Goal: Task Accomplishment & Management: Manage account settings

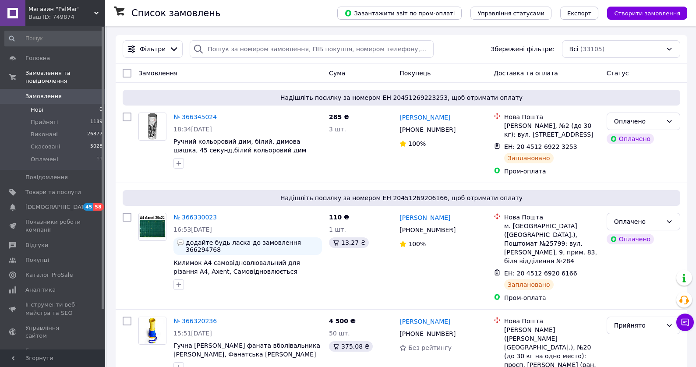
click at [59, 104] on li "Нові 0" at bounding box center [54, 110] width 108 height 12
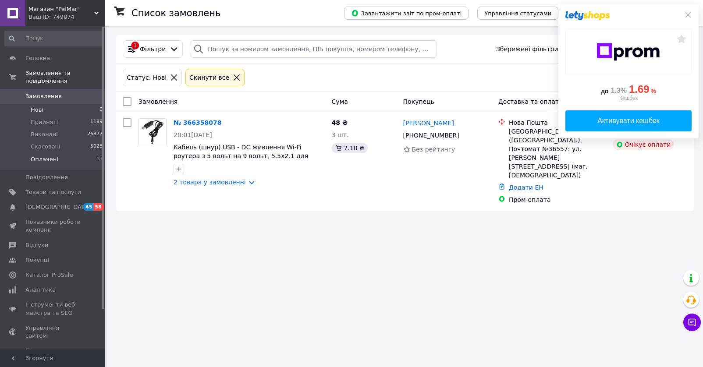
click at [55, 153] on li "Оплачені 11" at bounding box center [54, 161] width 108 height 17
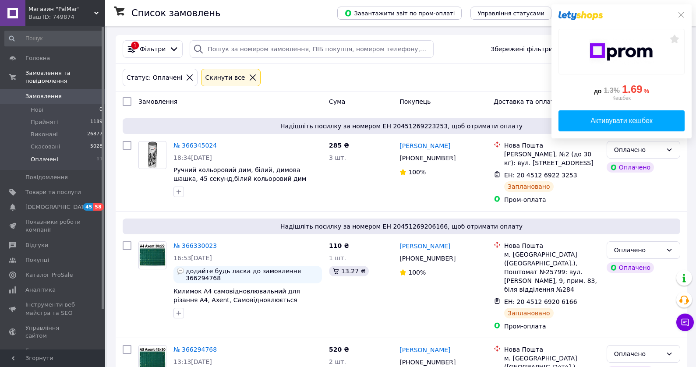
click at [48, 104] on li "Нові 0" at bounding box center [54, 110] width 108 height 12
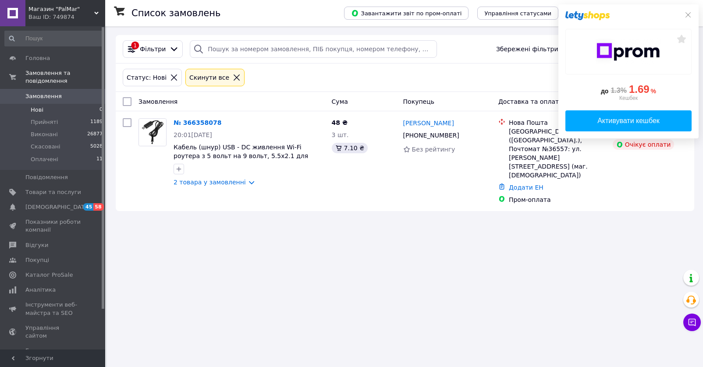
click at [687, 15] on icon at bounding box center [687, 14] width 7 height 7
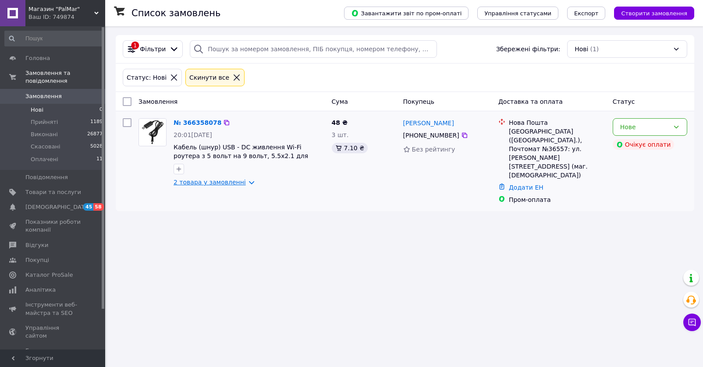
click at [242, 184] on link "2 товара у замовленні" at bounding box center [209, 182] width 72 height 7
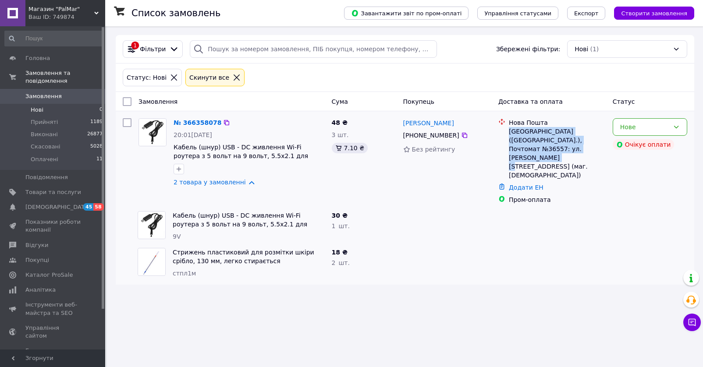
drag, startPoint x: 558, startPoint y: 154, endPoint x: 508, endPoint y: 133, distance: 54.2
click at [508, 133] on li "Нова Пошта Киев (Киевская обл.), Почтомат №36557: ул. Романа Ратушного, 21а (ма…" at bounding box center [551, 149] width 107 height 65
copy div "[GEOGRAPHIC_DATA] ([GEOGRAPHIC_DATA].), Почтомат №36557: ул. [PERSON_NAME][STRE…"
click at [462, 134] on icon at bounding box center [464, 135] width 5 height 5
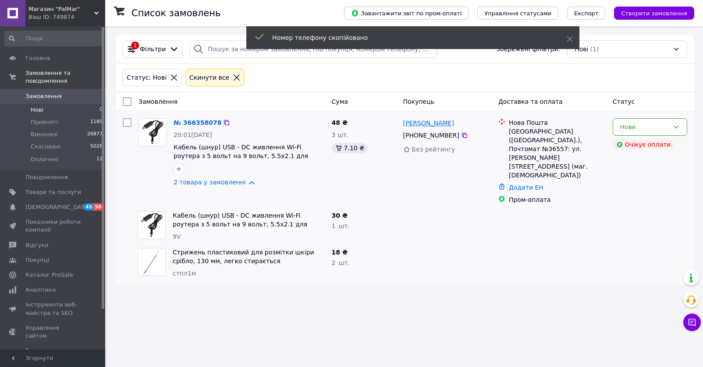
drag, startPoint x: 468, startPoint y: 122, endPoint x: 404, endPoint y: 123, distance: 64.4
click at [404, 123] on div "[PERSON_NAME]" at bounding box center [447, 122] width 90 height 11
copy link "[PERSON_NAME]"
click at [186, 270] on span "стпл1м" at bounding box center [184, 273] width 23 height 7
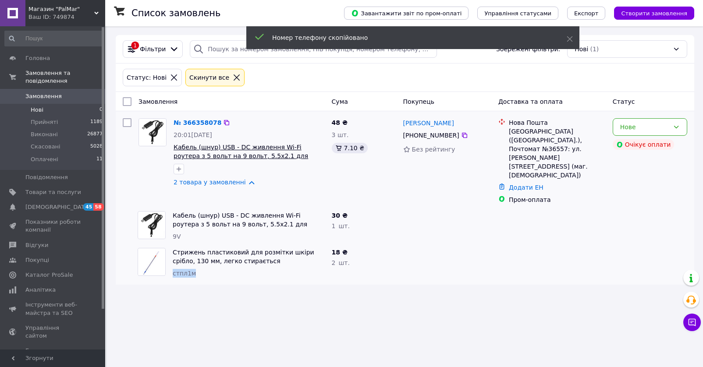
copy span "стпл1м"
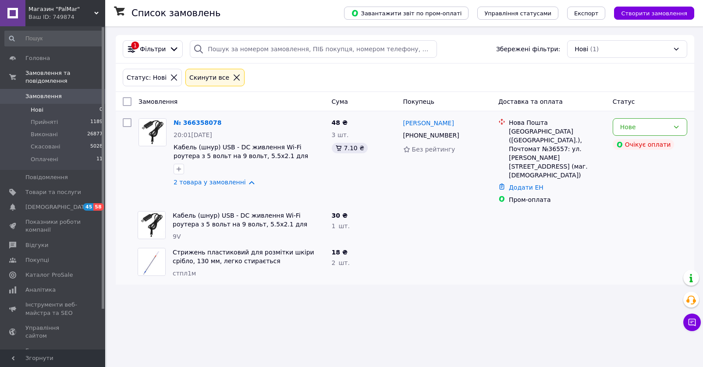
click at [175, 233] on span "9V" at bounding box center [177, 236] width 8 height 7
copy span "9V"
click at [64, 188] on span "Товари та послуги" at bounding box center [53, 192] width 56 height 8
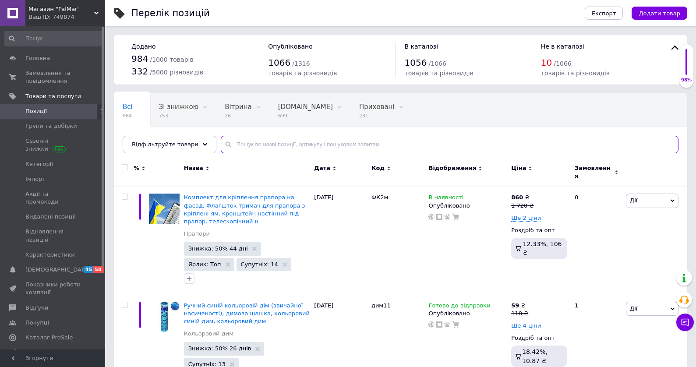
click at [294, 147] on input "text" at bounding box center [450, 145] width 458 height 18
paste input "9V"
type input "9V"
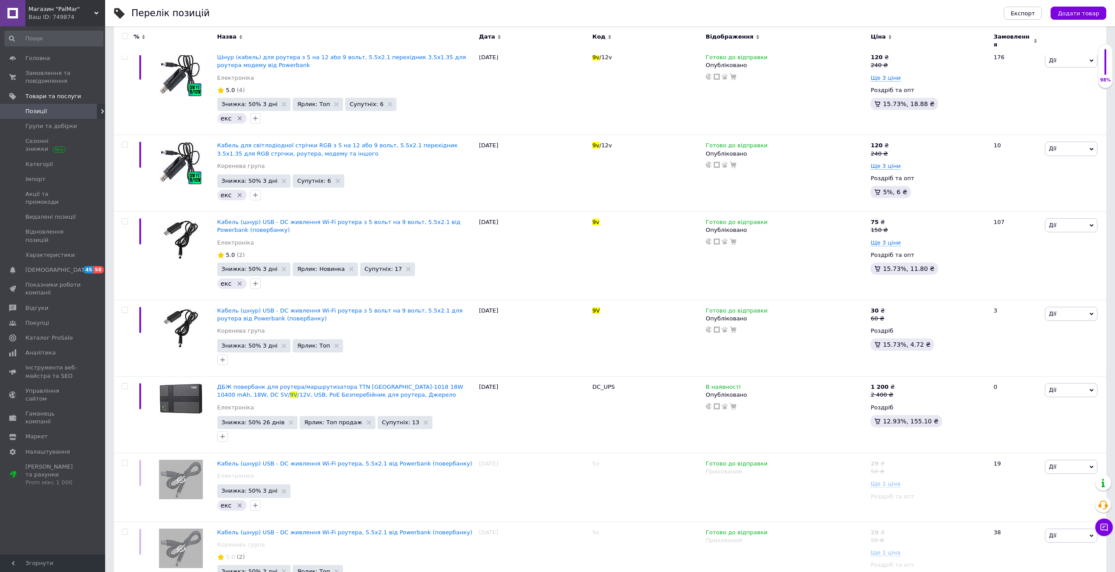
scroll to position [219, 0]
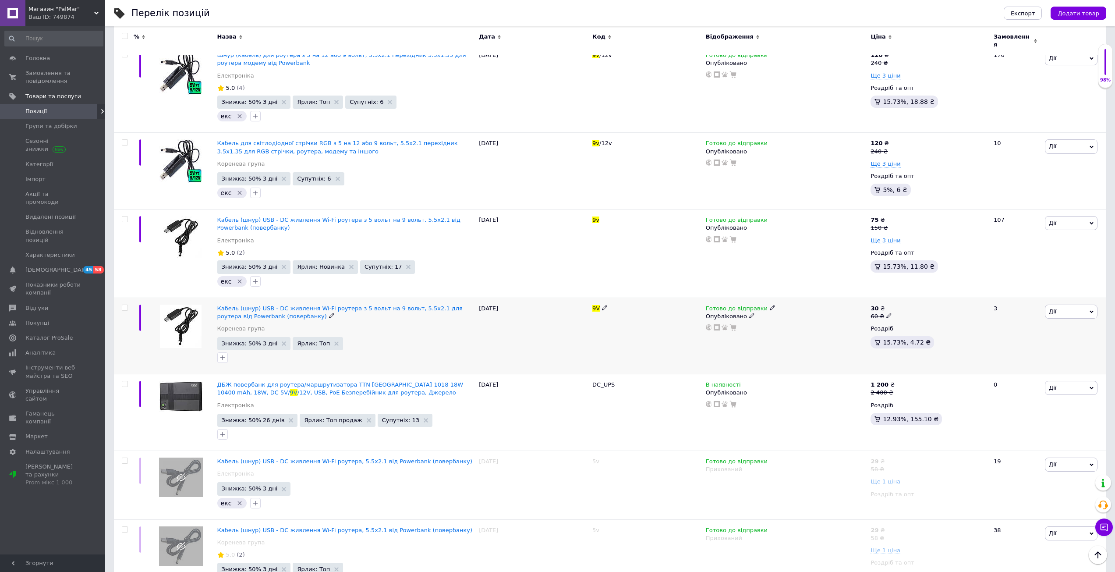
click at [696, 313] on div "30 ₴ 60 ₴" at bounding box center [928, 312] width 116 height 16
click at [696, 237] on span "Ще 3 ціни" at bounding box center [885, 240] width 30 height 7
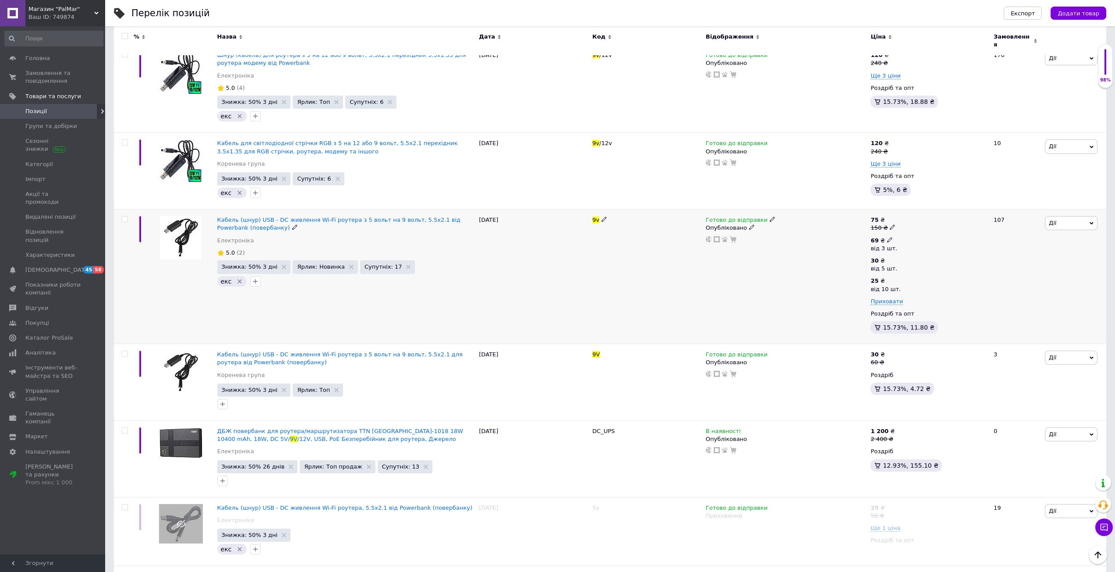
click at [696, 237] on span at bounding box center [890, 240] width 6 height 6
click at [696, 216] on input "69" at bounding box center [949, 221] width 84 height 18
type input "60"
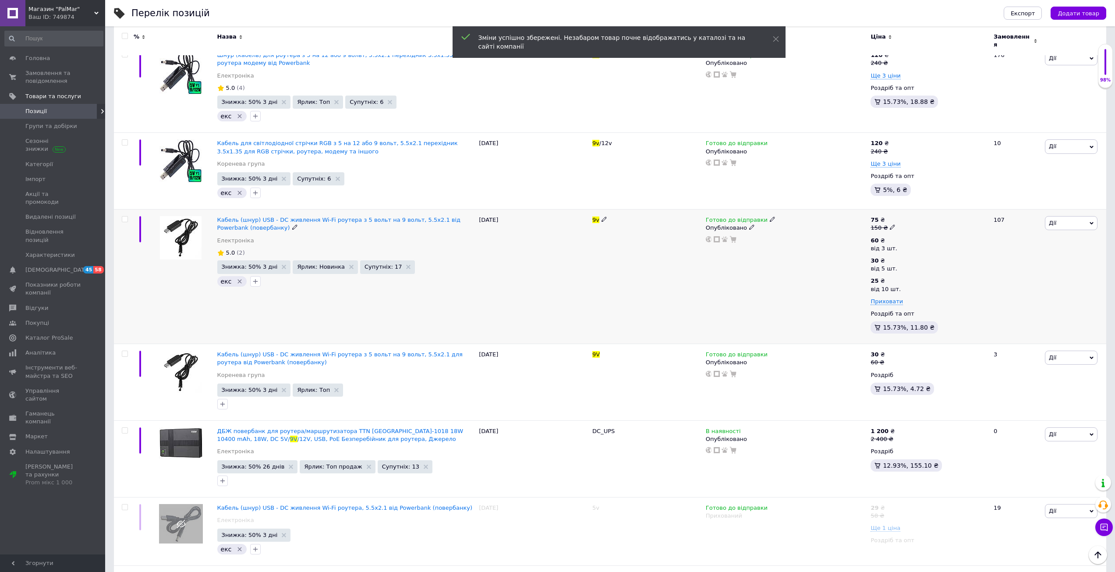
click at [696, 224] on icon at bounding box center [892, 226] width 5 height 5
click at [696, 212] on input "150" at bounding box center [933, 214] width 67 height 18
type input "138"
click at [696, 359] on use at bounding box center [888, 361] width 5 height 5
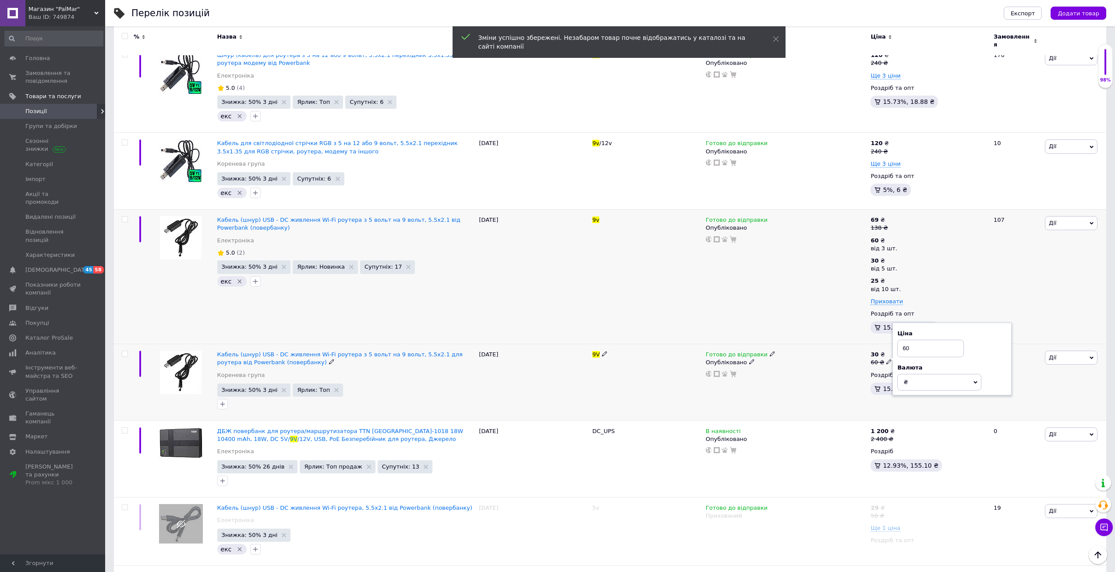
click at [696, 350] on input "60" at bounding box center [930, 349] width 67 height 18
type input "138"
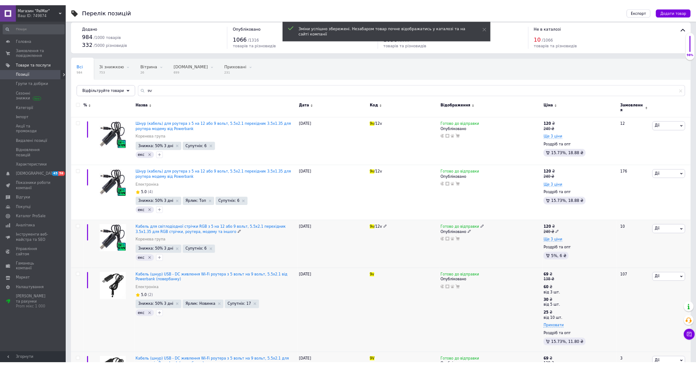
scroll to position [0, 0]
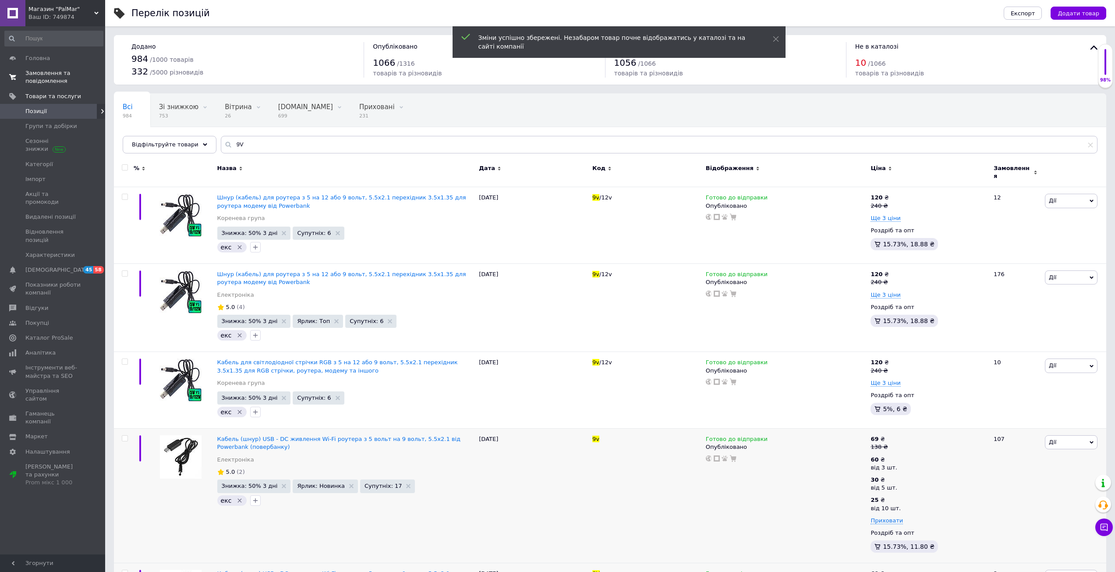
click at [68, 78] on span "Замовлення та повідомлення" at bounding box center [53, 77] width 56 height 16
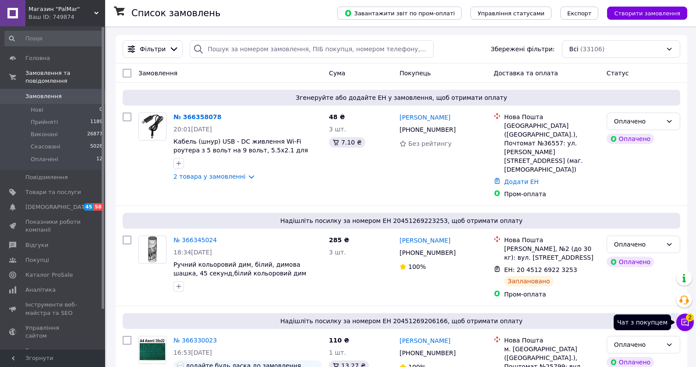
click at [692, 318] on span "2" at bounding box center [690, 318] width 8 height 8
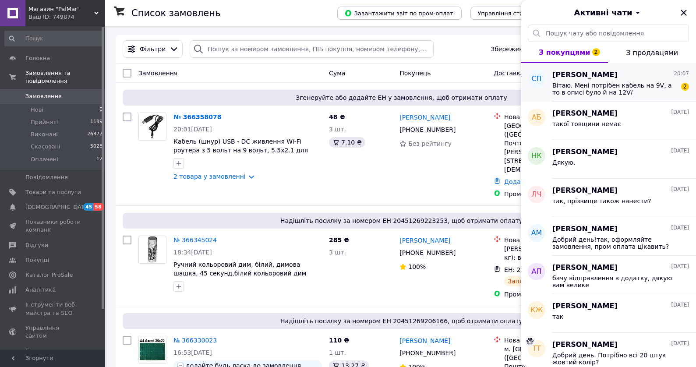
click at [628, 86] on span "Вітаю. Мені потрібен кабель на 9V, а то в описі було й на 12V/" at bounding box center [614, 89] width 124 height 14
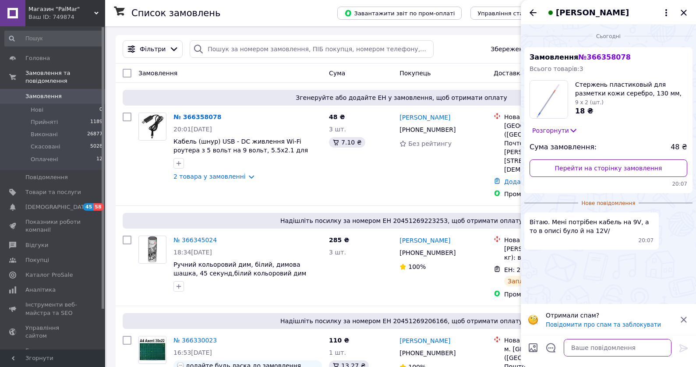
click at [609, 352] on textarea at bounding box center [618, 348] width 108 height 18
paste textarea "дякую, завтра відправимо"
type textarea "дякую, завтра відправимо"
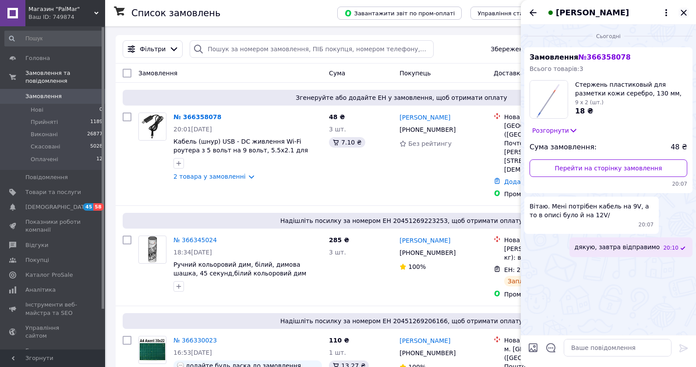
click at [685, 15] on icon "Закрити" at bounding box center [684, 12] width 11 height 11
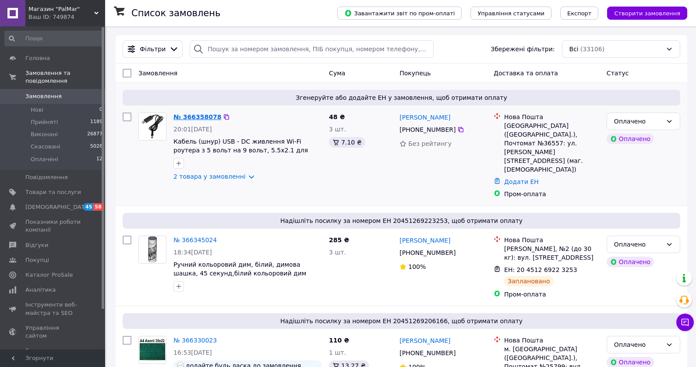
click at [194, 119] on link "№ 366358078" at bounding box center [197, 116] width 48 height 7
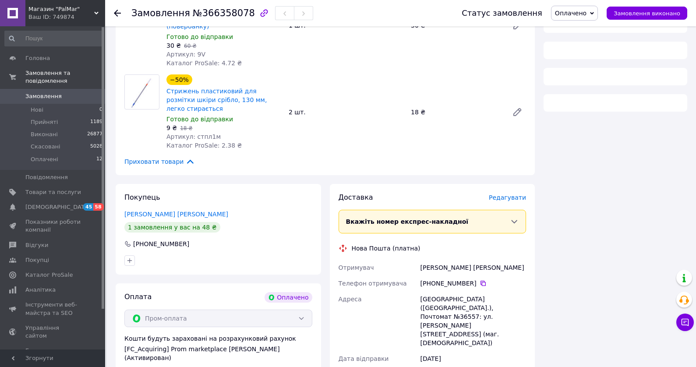
scroll to position [256, 0]
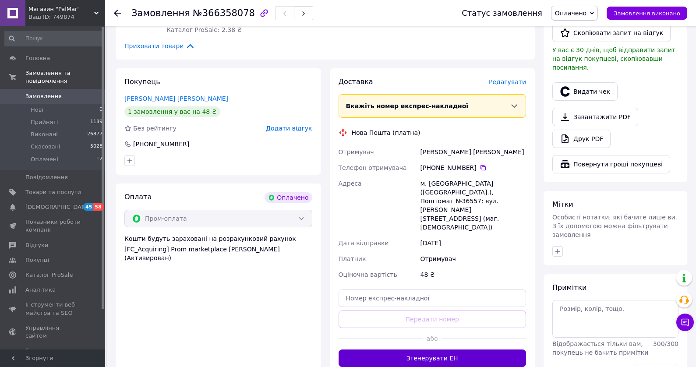
click at [465, 350] on button "Згенерувати ЕН" at bounding box center [433, 359] width 188 height 18
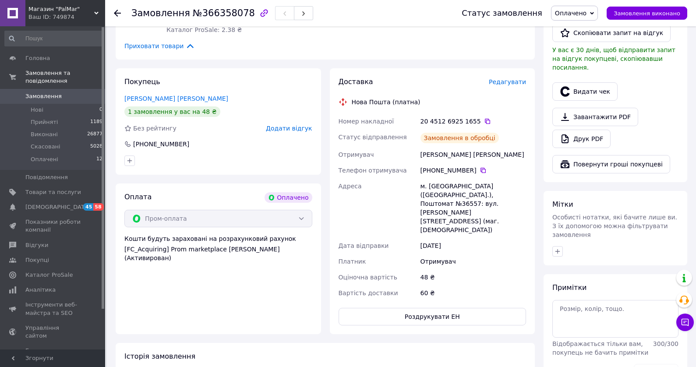
click at [484, 118] on icon at bounding box center [487, 121] width 7 height 7
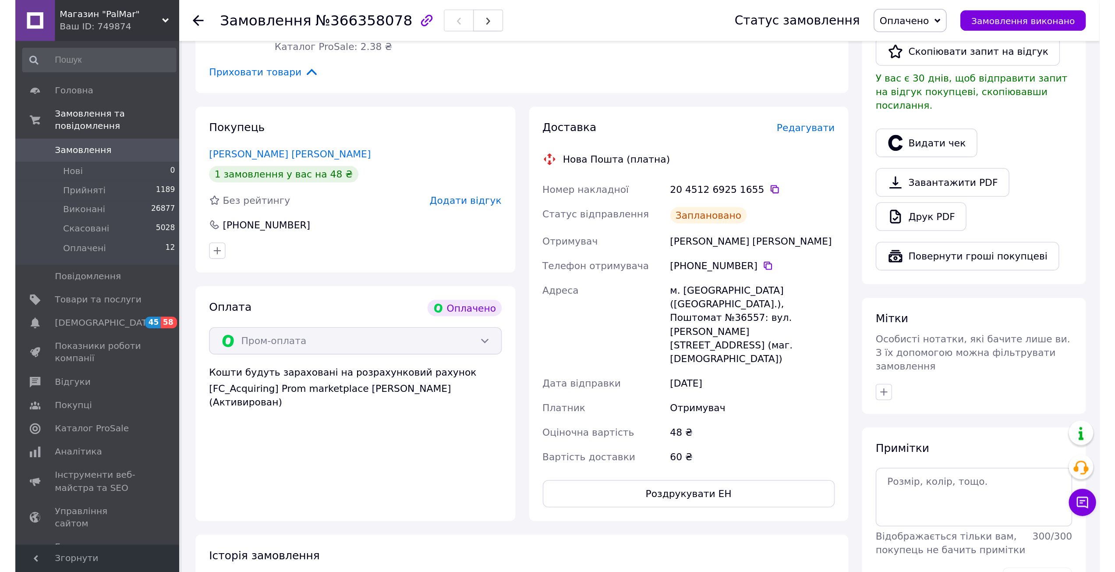
scroll to position [70, 0]
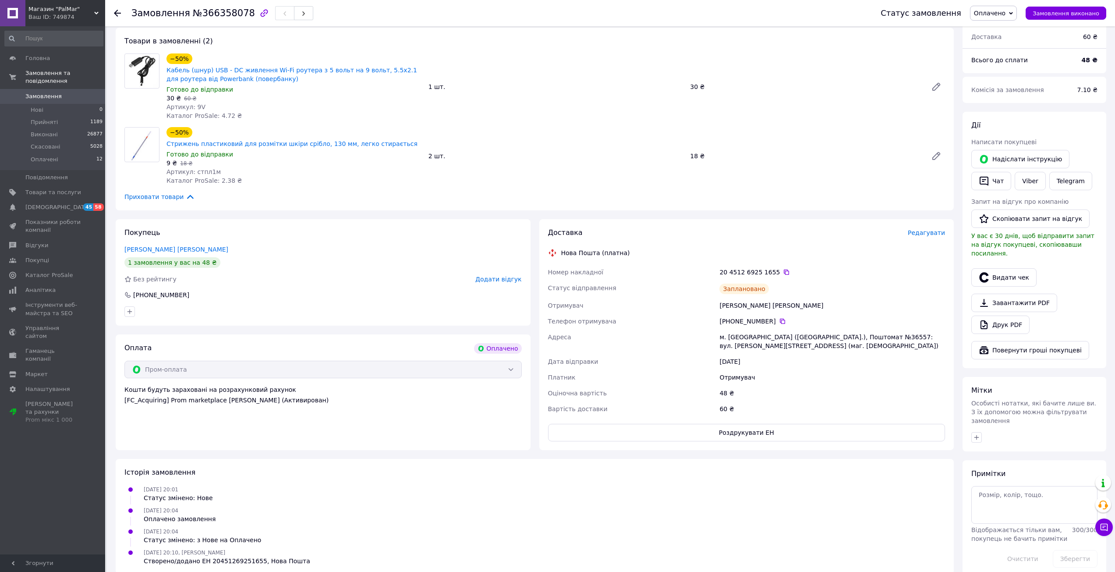
click at [48, 92] on span "Замовлення" at bounding box center [43, 96] width 36 height 8
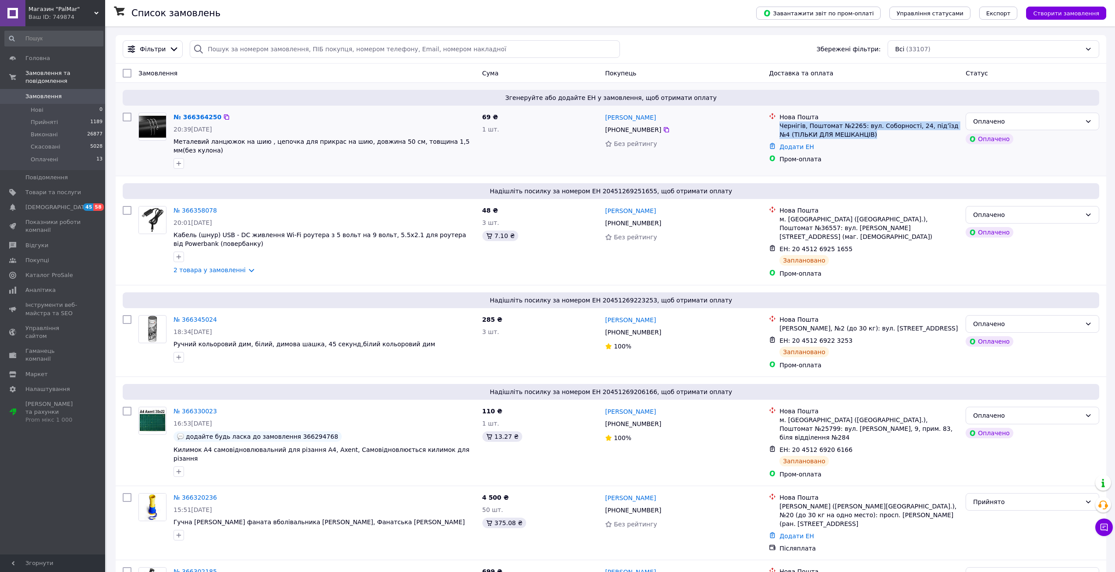
drag, startPoint x: 869, startPoint y: 135, endPoint x: 779, endPoint y: 127, distance: 89.8
click at [702, 127] on div "Чернігів, Поштомат №2265: вул. Соборності, 24, під’їзд №4 (ТІЛЬКИ ДЛЯ МЕШКАНЦІВ)" at bounding box center [868, 130] width 179 height 18
copy div "Чернігів, Поштомат №2265: вул. Соборності, 24, під’їзд №4 (ТІЛЬКИ ДЛЯ МЕШКАНЦІВ)"
click at [664, 129] on icon at bounding box center [666, 129] width 5 height 5
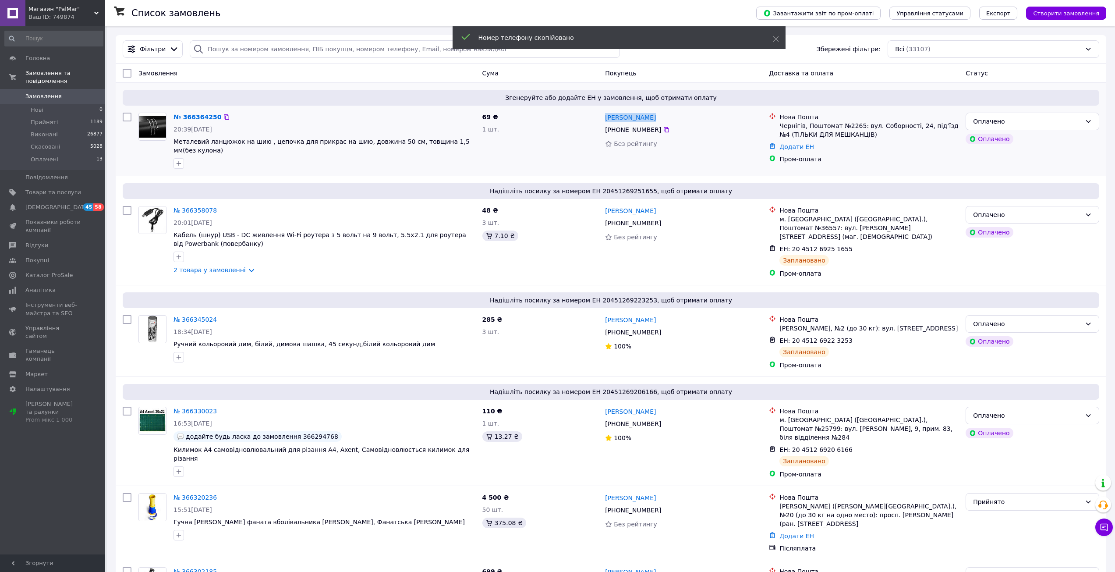
drag, startPoint x: 657, startPoint y: 114, endPoint x: 605, endPoint y: 115, distance: 52.6
click at [605, 115] on div "[PERSON_NAME]" at bounding box center [683, 117] width 159 height 11
copy link "[PERSON_NAME]"
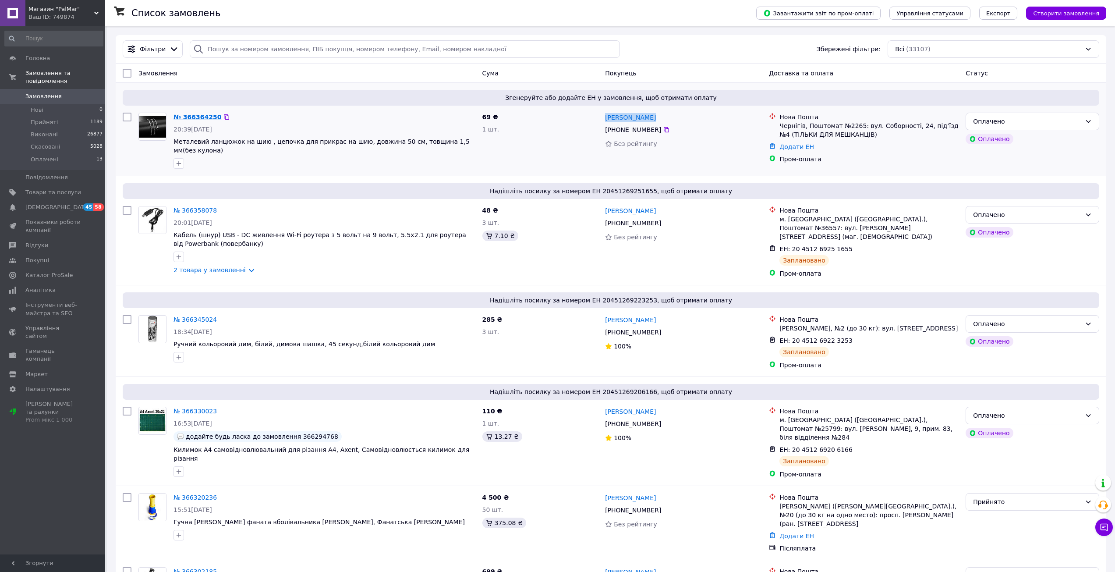
click at [194, 120] on link "№ 366364250" at bounding box center [197, 116] width 48 height 7
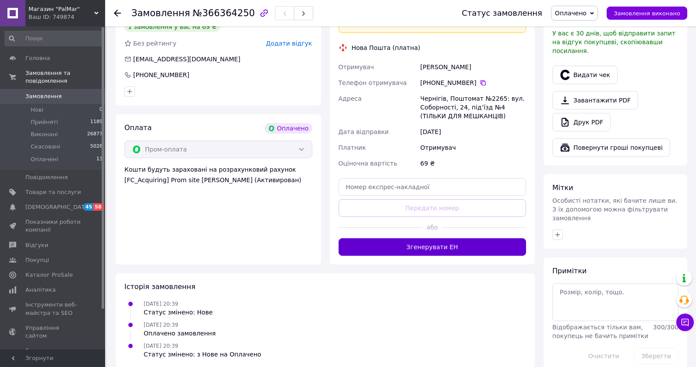
click at [494, 238] on button "Згенерувати ЕН" at bounding box center [433, 247] width 188 height 18
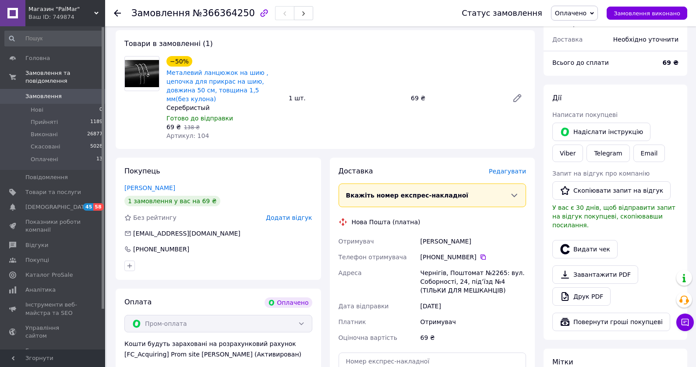
scroll to position [67, 0]
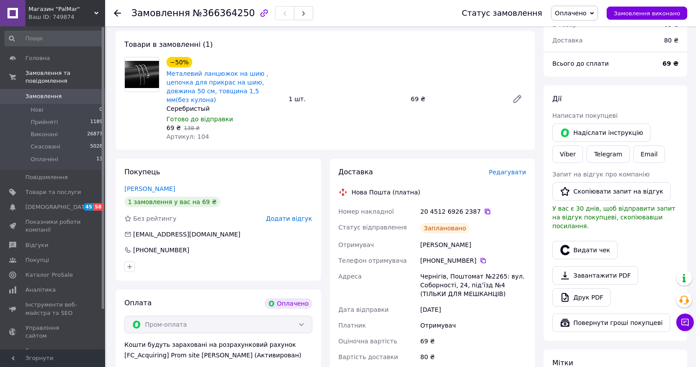
click at [484, 208] on icon at bounding box center [487, 211] width 7 height 7
drag, startPoint x: 56, startPoint y: 100, endPoint x: 54, endPoint y: 106, distance: 6.0
click at [56, 104] on li "Нові 0" at bounding box center [54, 110] width 108 height 12
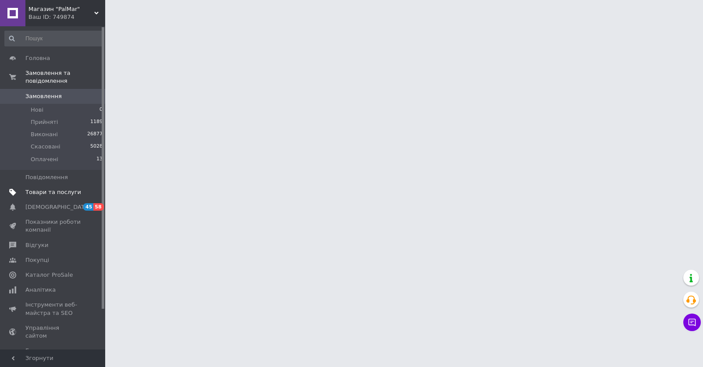
click at [64, 188] on span "Товари та послуги" at bounding box center [53, 192] width 56 height 8
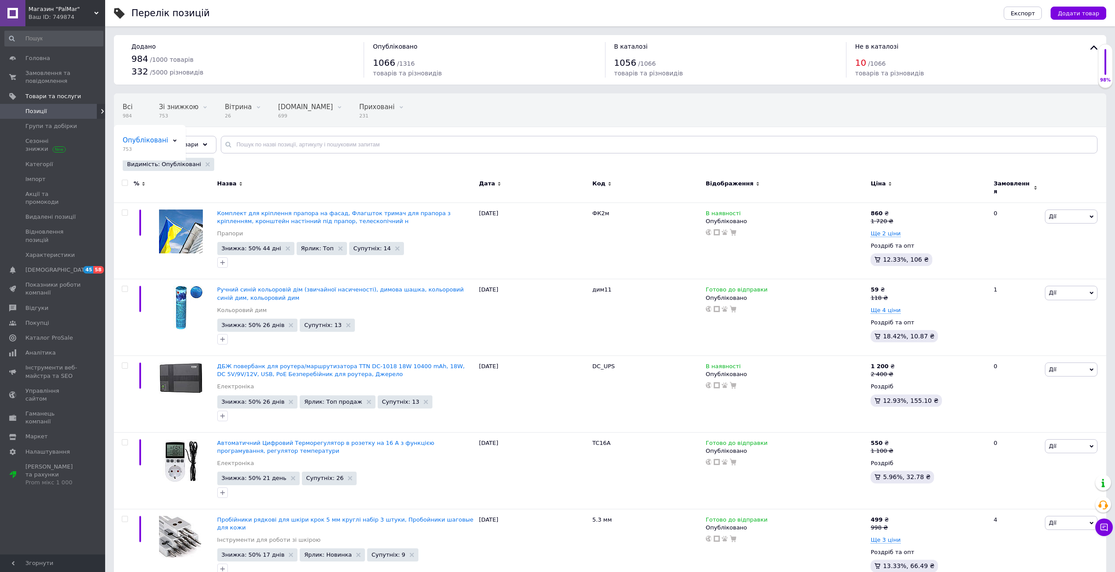
click at [163, 145] on span "Відфільтруйте товари" at bounding box center [165, 144] width 67 height 7
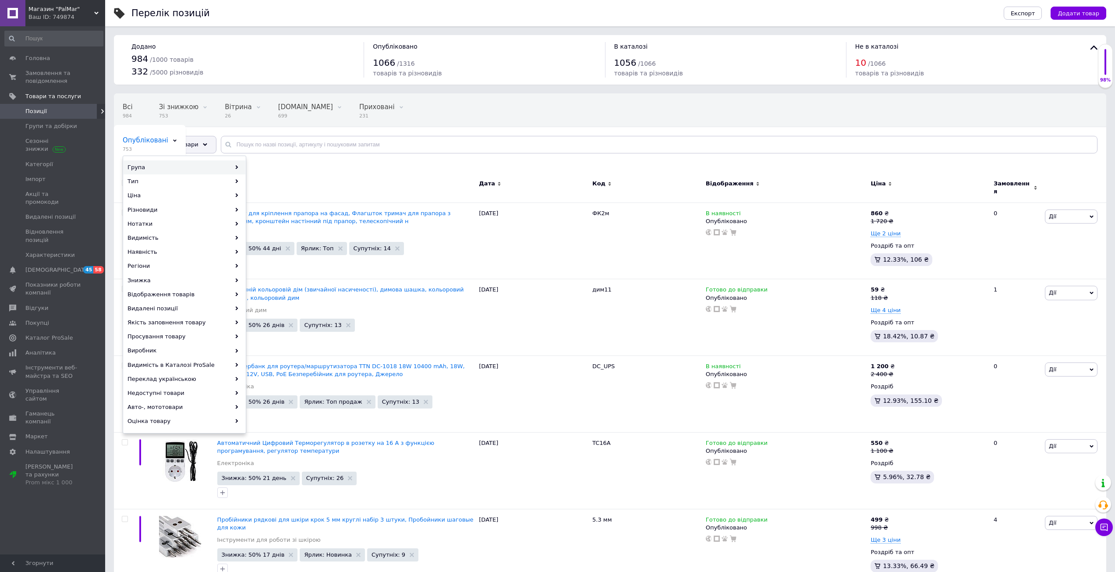
click at [211, 162] on div "Група" at bounding box center [185, 167] width 122 height 14
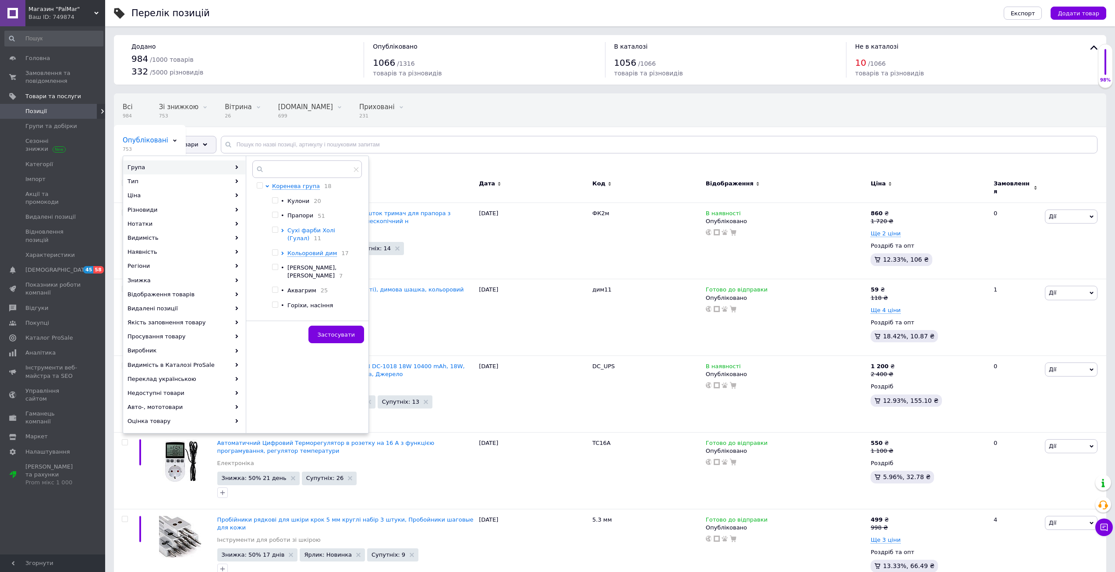
click at [283, 232] on icon at bounding box center [282, 231] width 2 height 4
click at [290, 262] on input "checkbox" at bounding box center [290, 265] width 6 height 6
checkbox input "true"
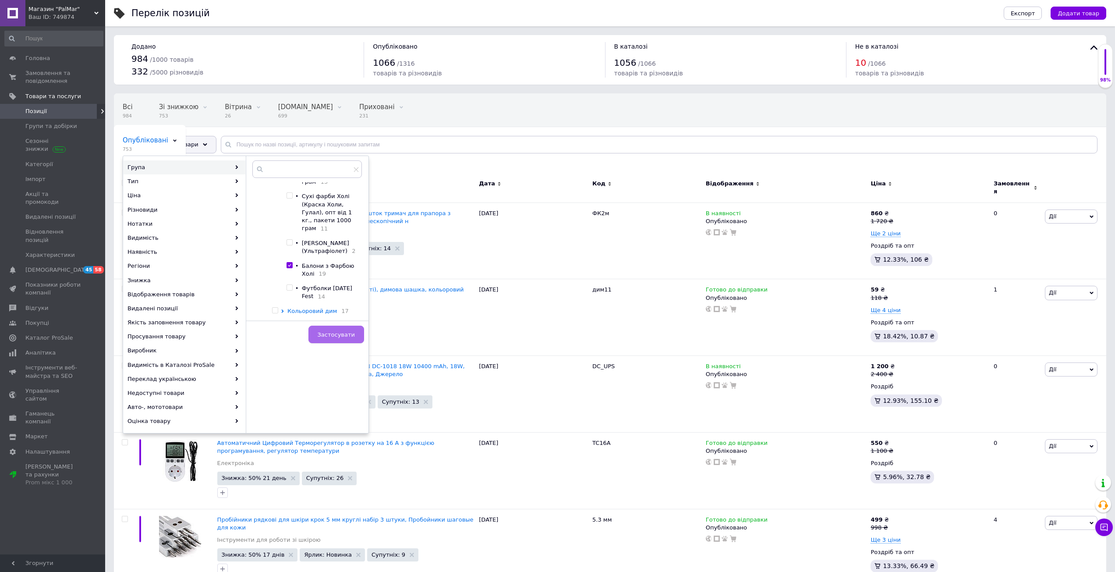
click at [329, 332] on span "Застосувати" at bounding box center [336, 334] width 37 height 7
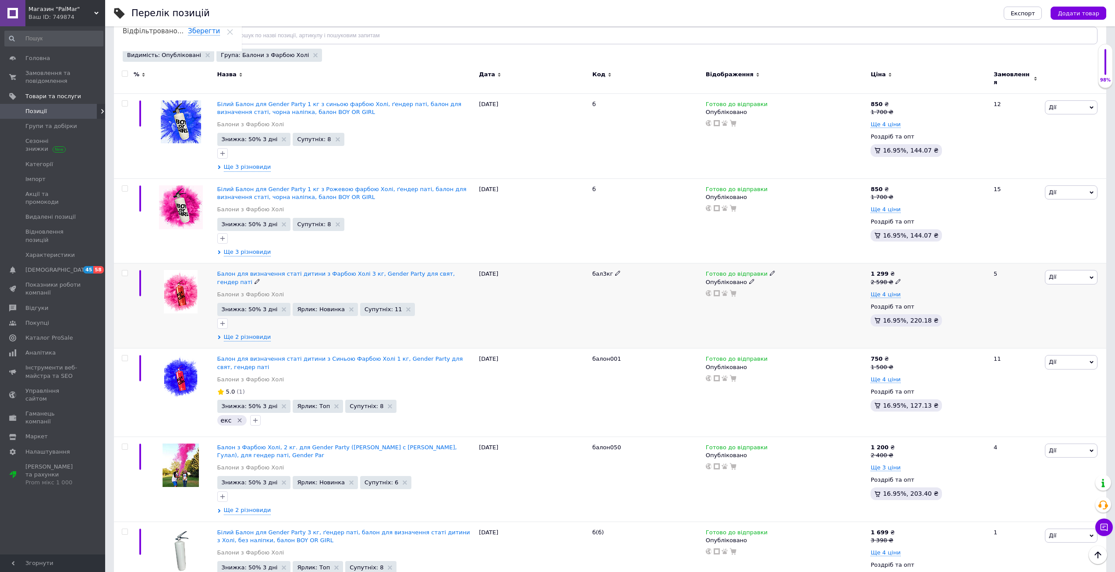
scroll to position [88, 0]
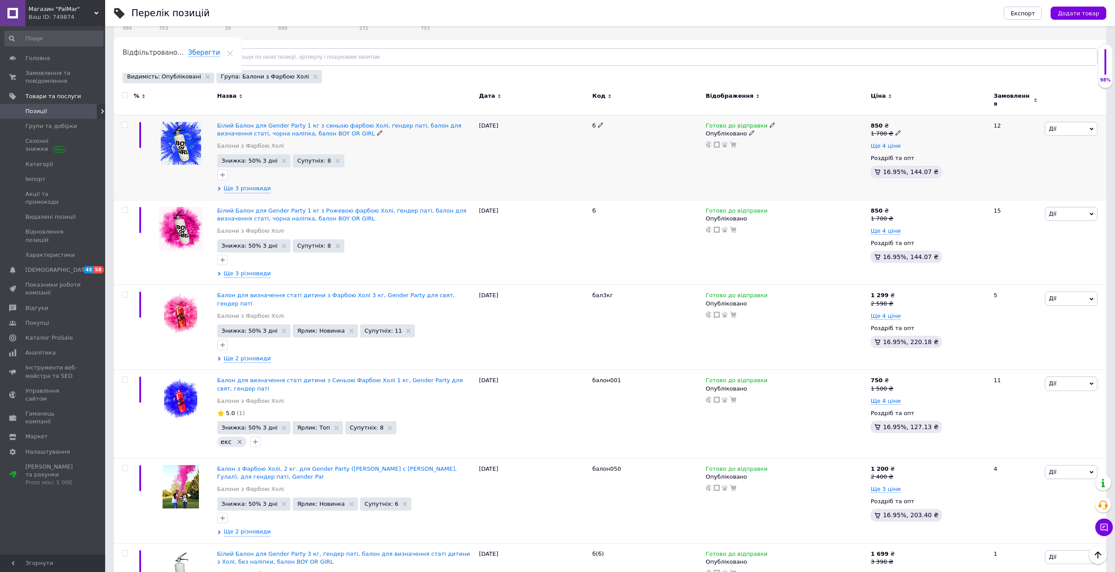
click at [702, 142] on span "Ще 4 ціни" at bounding box center [885, 145] width 30 height 7
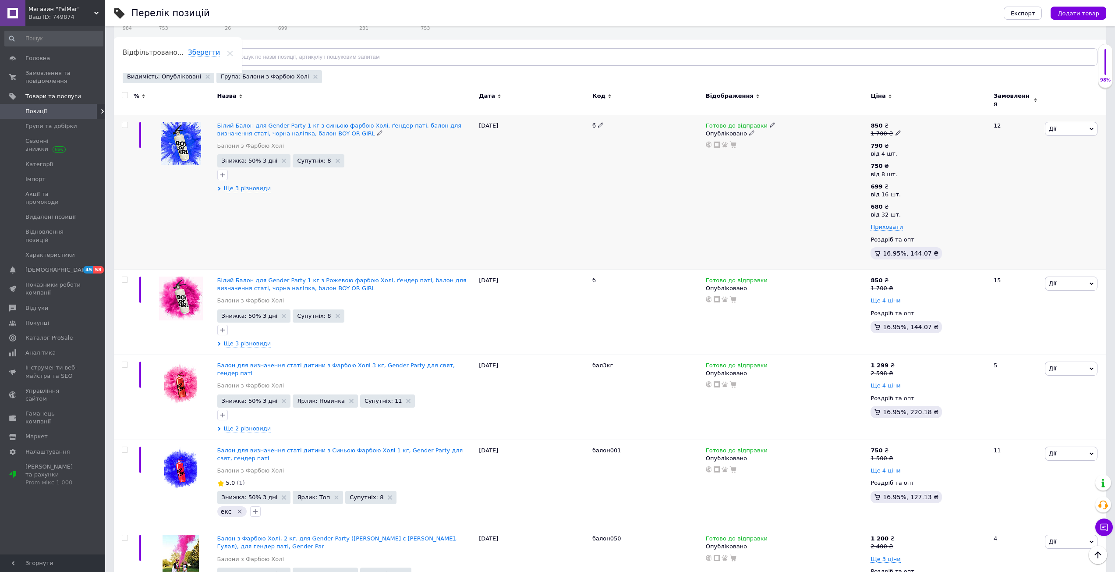
click at [702, 130] on icon at bounding box center [897, 132] width 5 height 5
click at [702, 117] on input "1700" at bounding box center [938, 119] width 67 height 18
type input "1598"
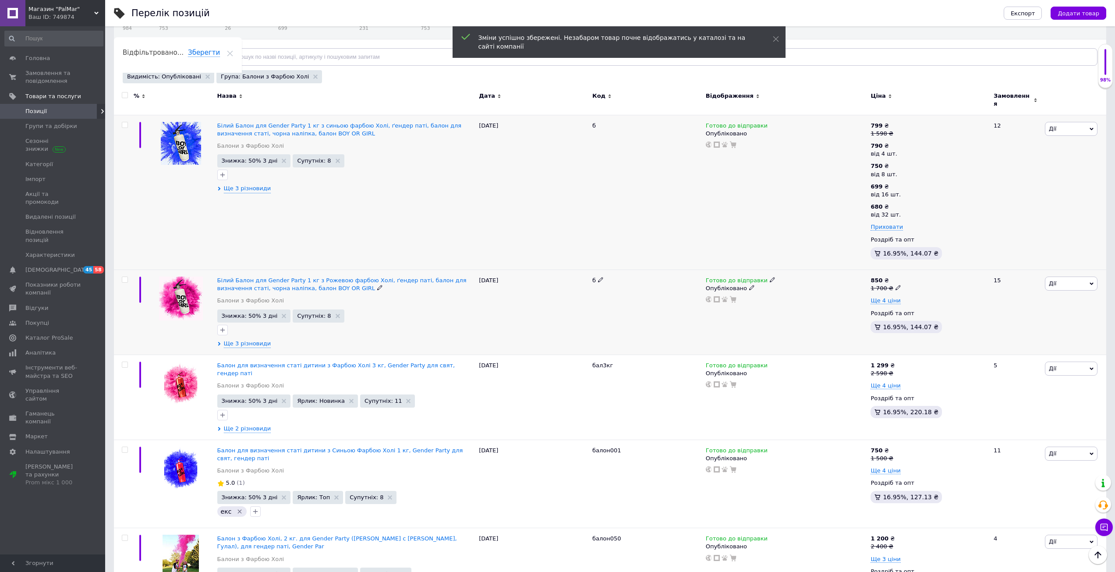
click at [702, 285] on icon at bounding box center [897, 287] width 5 height 5
click at [702, 269] on input "1700" at bounding box center [938, 274] width 67 height 18
type input "1598"
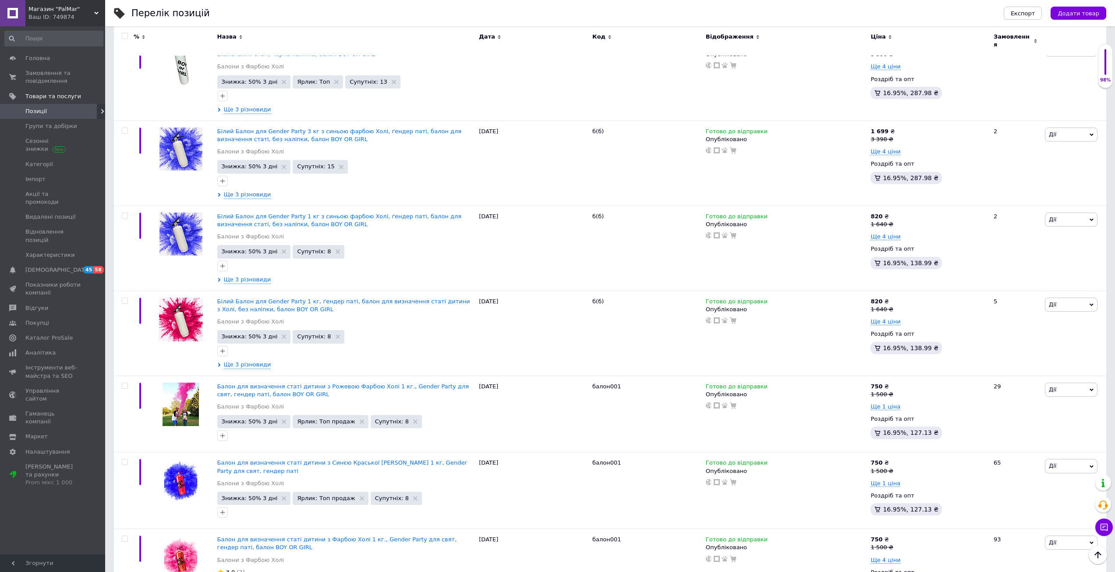
scroll to position [920, 0]
click at [702, 318] on span "Ще 4 ціни" at bounding box center [885, 321] width 30 height 7
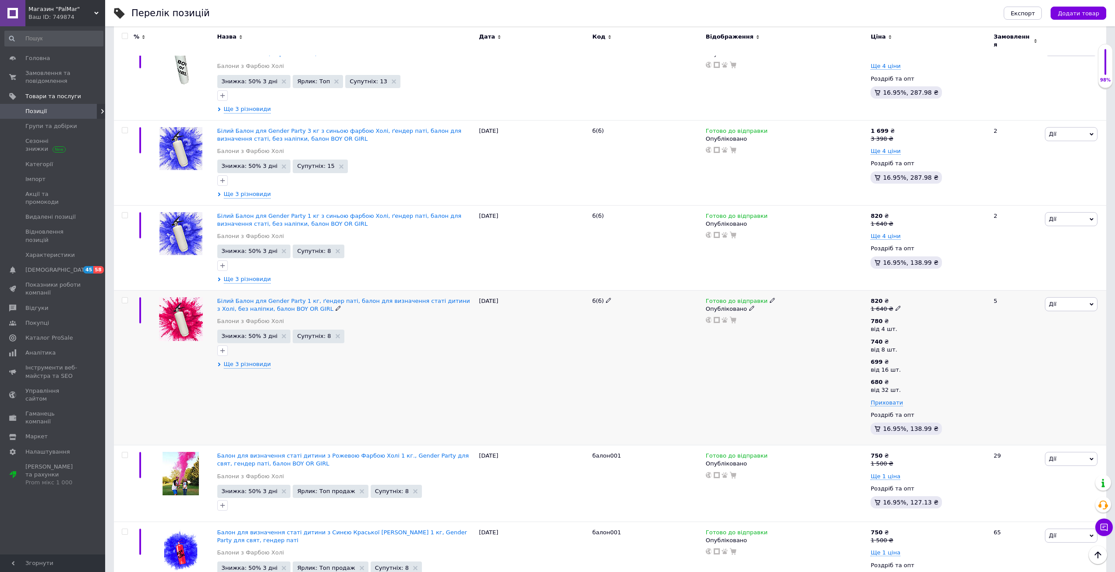
click at [702, 305] on icon at bounding box center [897, 307] width 5 height 5
click at [702, 286] on input "1640" at bounding box center [938, 295] width 67 height 18
type input "1598"
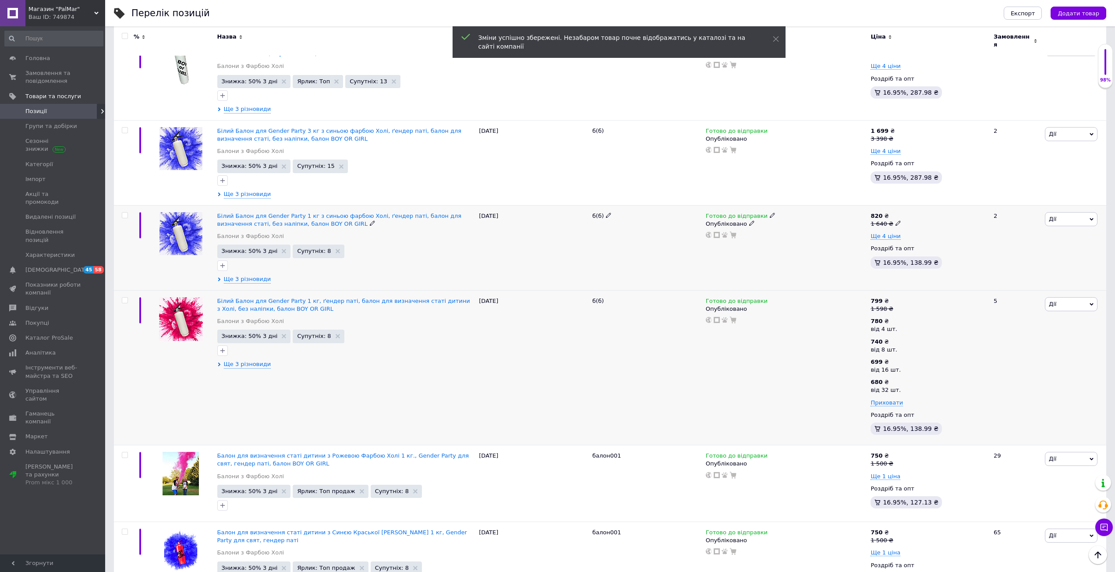
click at [702, 220] on icon at bounding box center [897, 222] width 5 height 5
click at [702, 201] on input "1640" at bounding box center [938, 210] width 67 height 18
type input "1598"
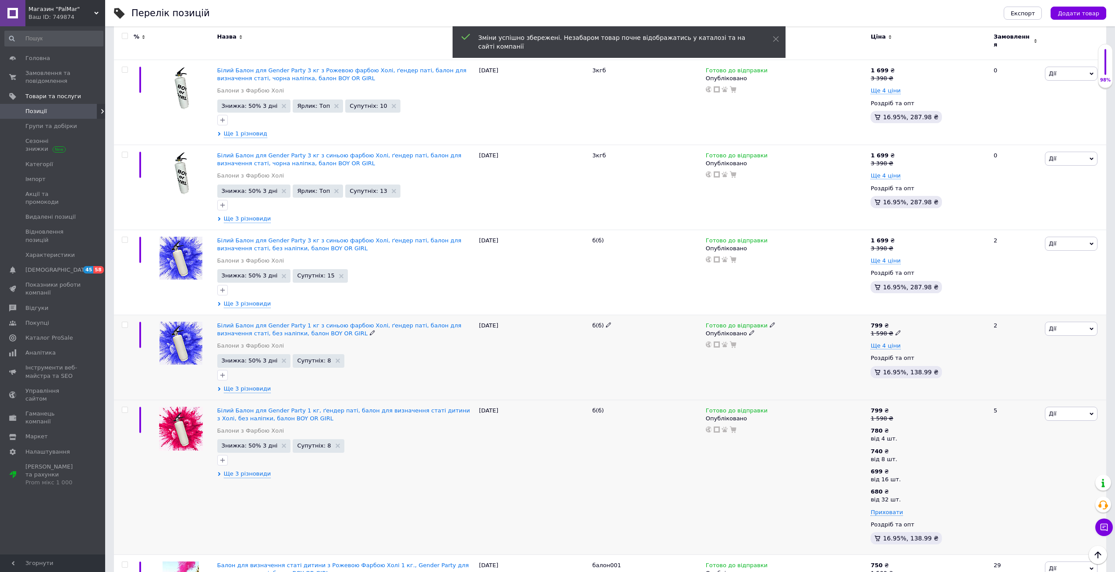
scroll to position [789, 0]
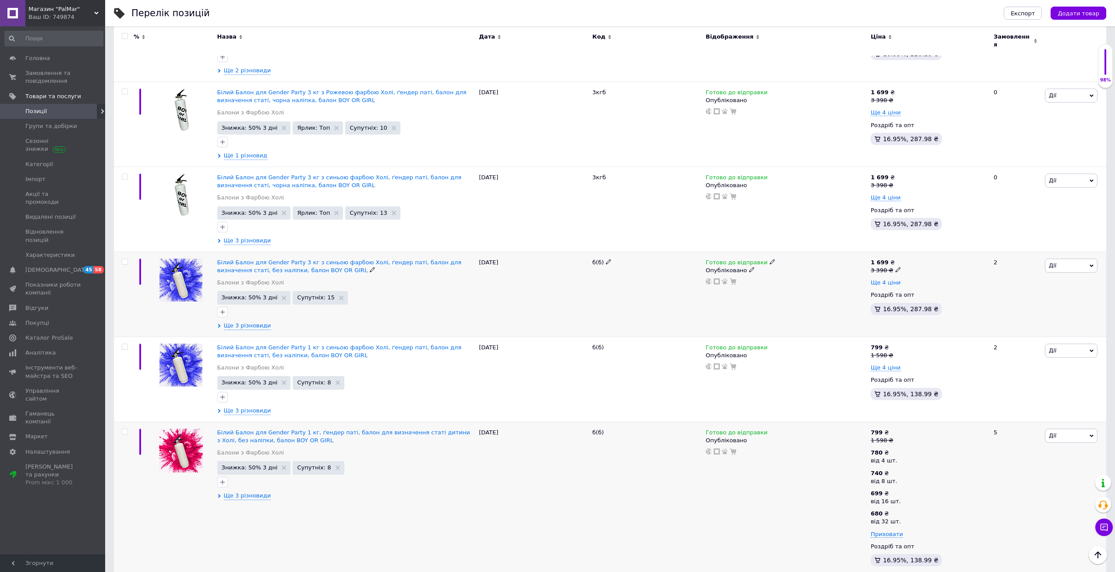
click at [702, 279] on span "Ще 4 ціни" at bounding box center [885, 282] width 30 height 7
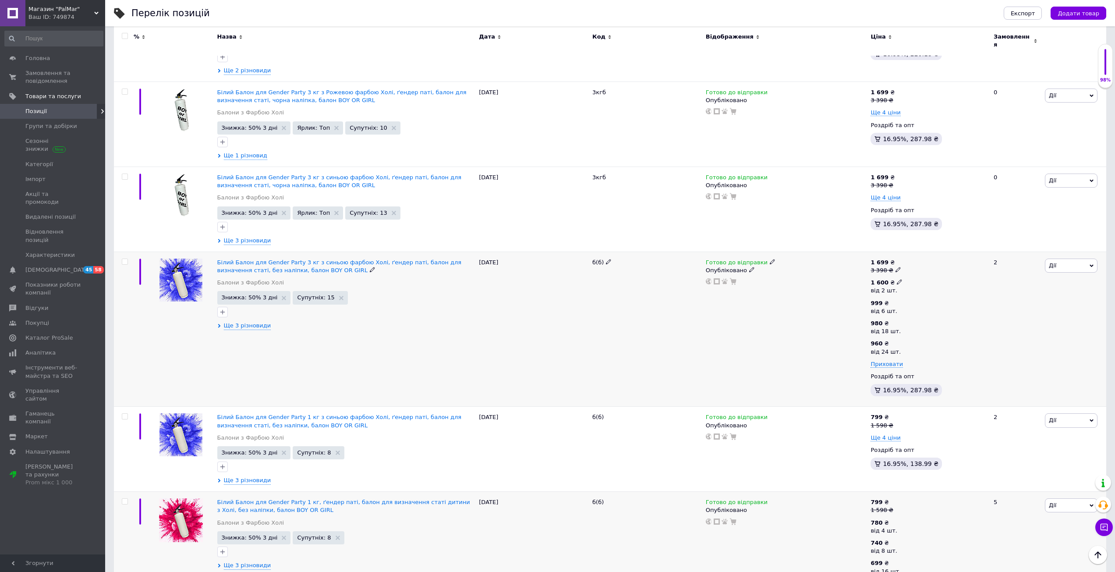
click at [702, 279] on icon at bounding box center [899, 281] width 5 height 5
click at [702, 255] on input "1600" at bounding box center [949, 264] width 84 height 18
type input "1400"
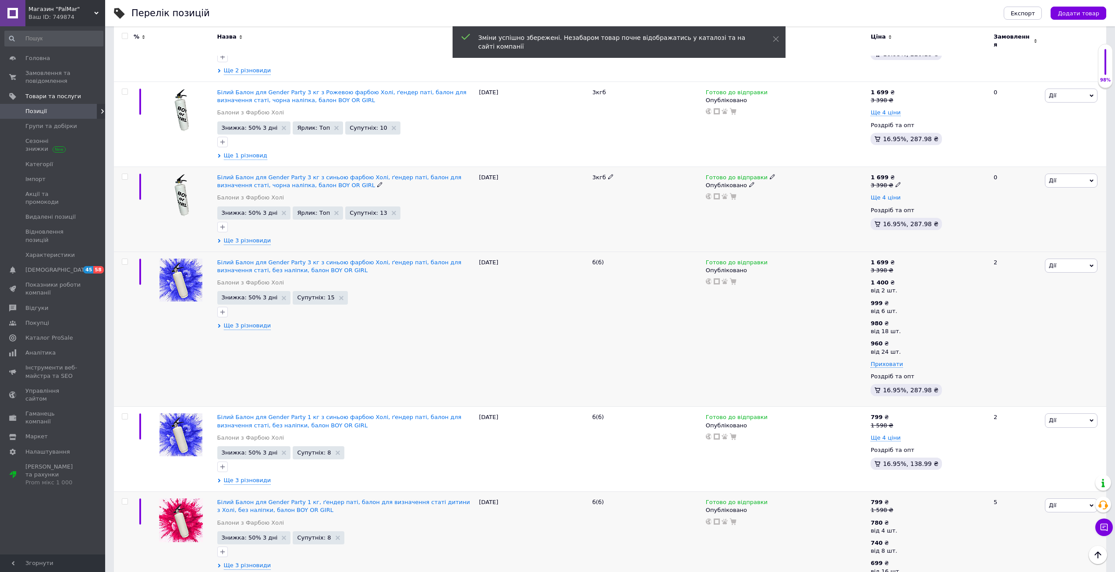
click at [702, 194] on span "Ще 4 ціни" at bounding box center [885, 197] width 30 height 7
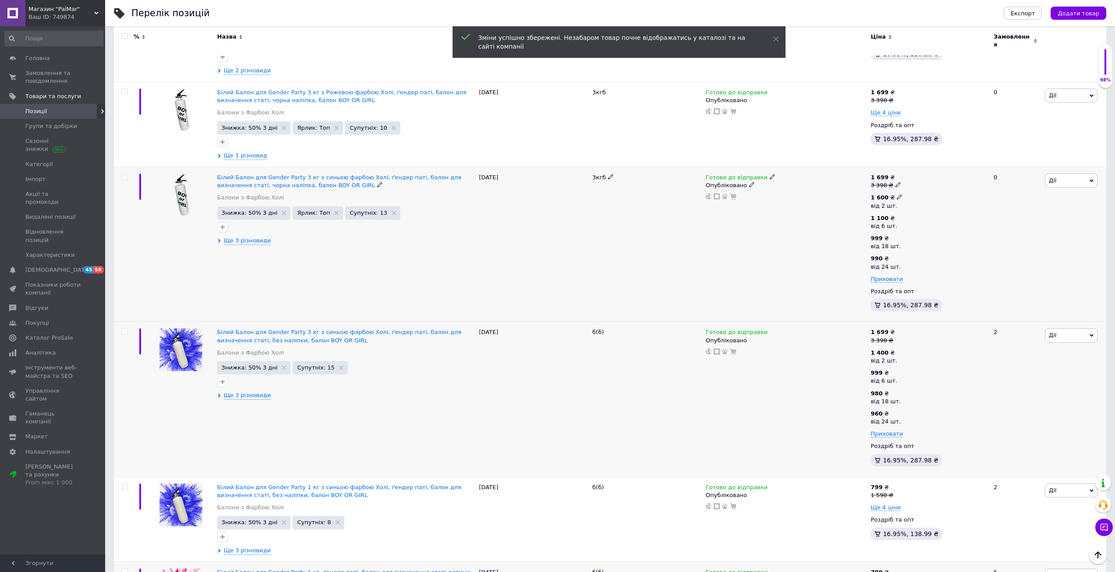
click at [702, 194] on icon at bounding box center [899, 196] width 5 height 5
click at [702, 170] on input "1600" at bounding box center [949, 179] width 84 height 18
type input "1400"
click at [702, 181] on div "3 398 ₴" at bounding box center [885, 185] width 30 height 8
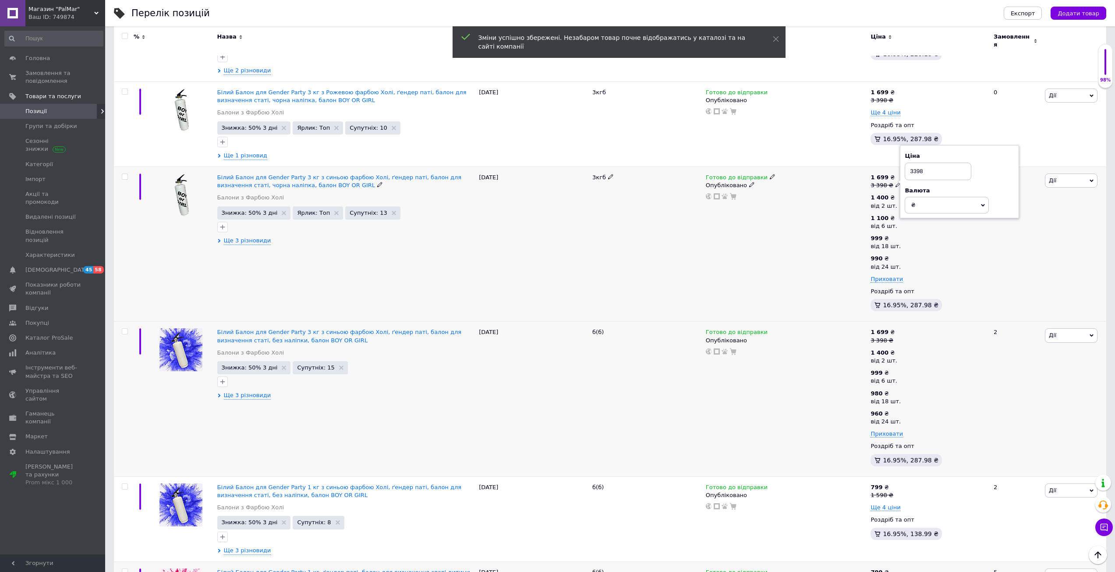
click at [702, 163] on input "3398" at bounding box center [938, 172] width 67 height 18
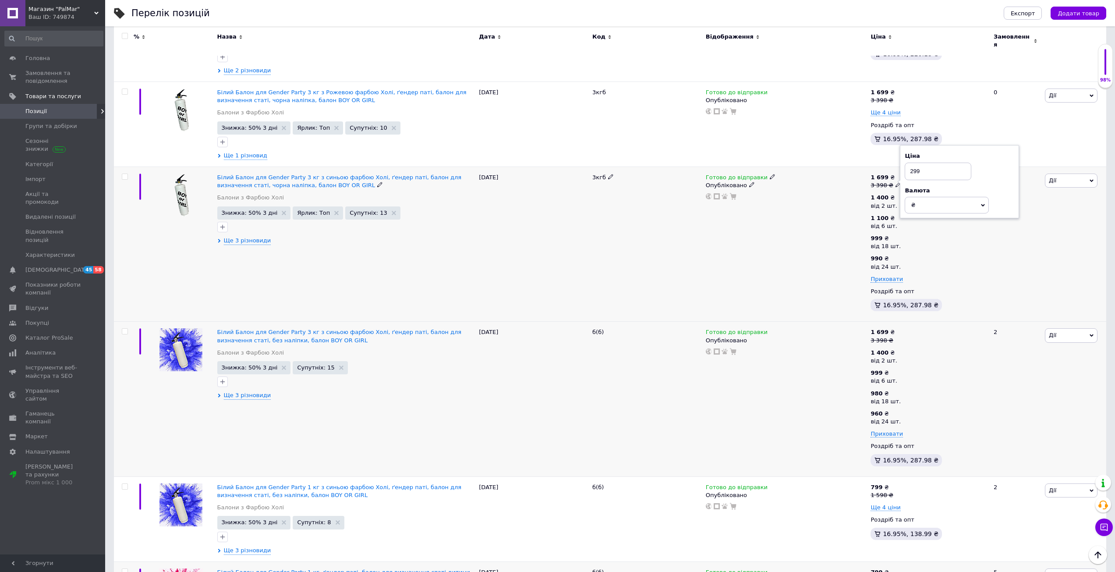
type input "2998"
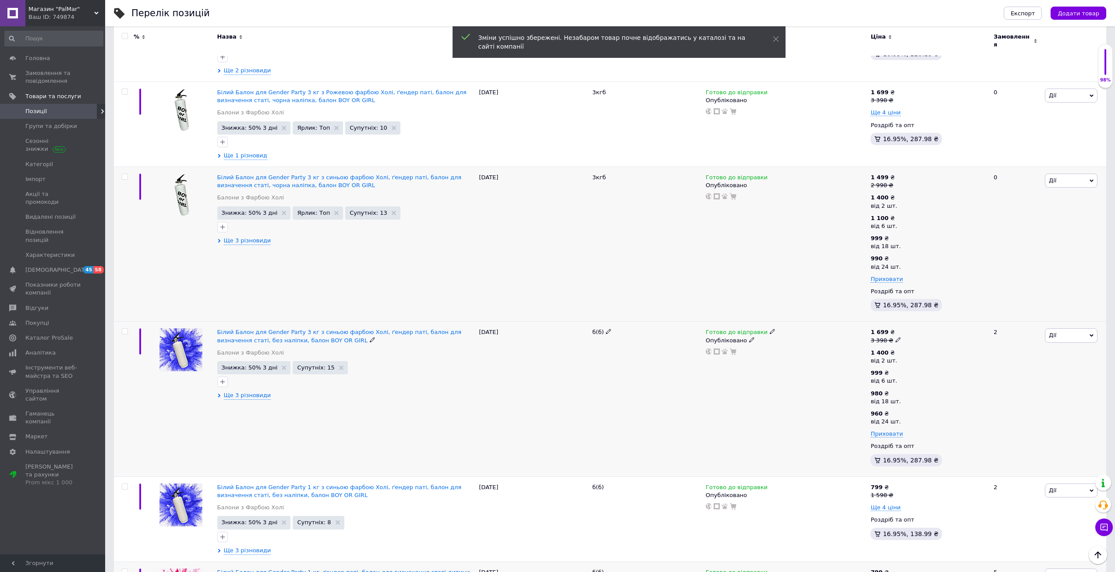
click at [702, 337] on icon at bounding box center [897, 339] width 5 height 5
click at [702, 317] on input "3398" at bounding box center [938, 326] width 67 height 18
type input "2998"
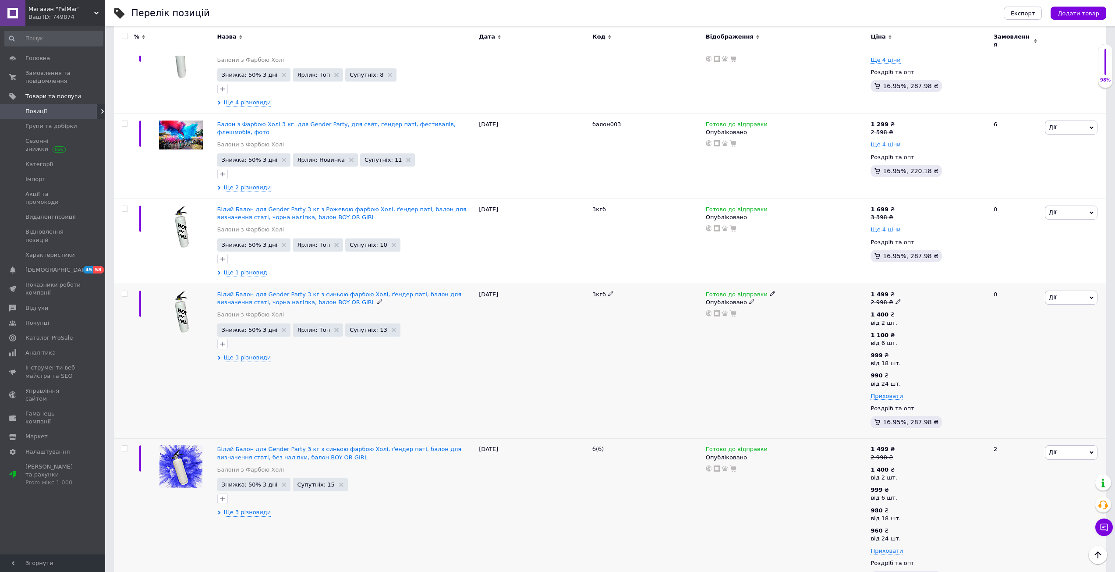
scroll to position [657, 0]
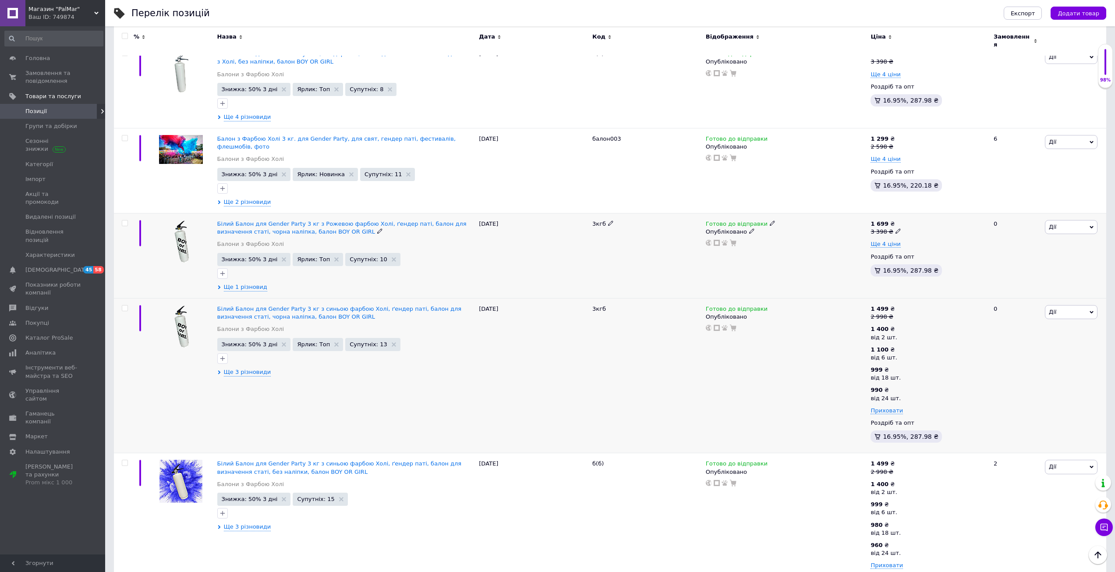
drag, startPoint x: 890, startPoint y: 205, endPoint x: 899, endPoint y: 202, distance: 10.0
click at [702, 228] on div "3 398 ₴" at bounding box center [885, 232] width 30 height 8
click at [702, 209] on input "3398" at bounding box center [938, 218] width 67 height 18
type input "2998"
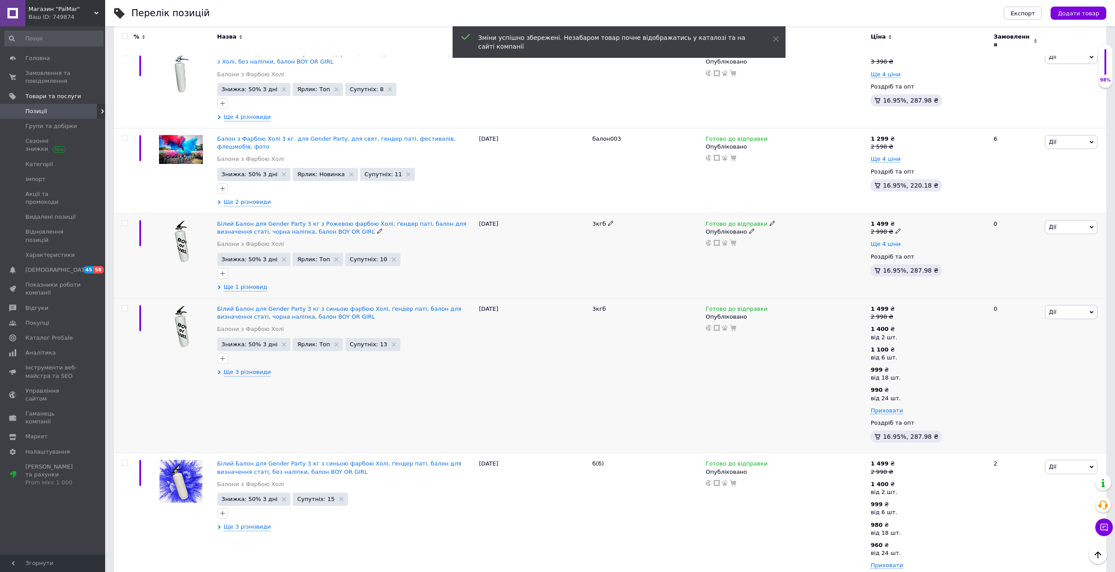
click at [702, 241] on span "Ще 4 ціни" at bounding box center [885, 244] width 30 height 7
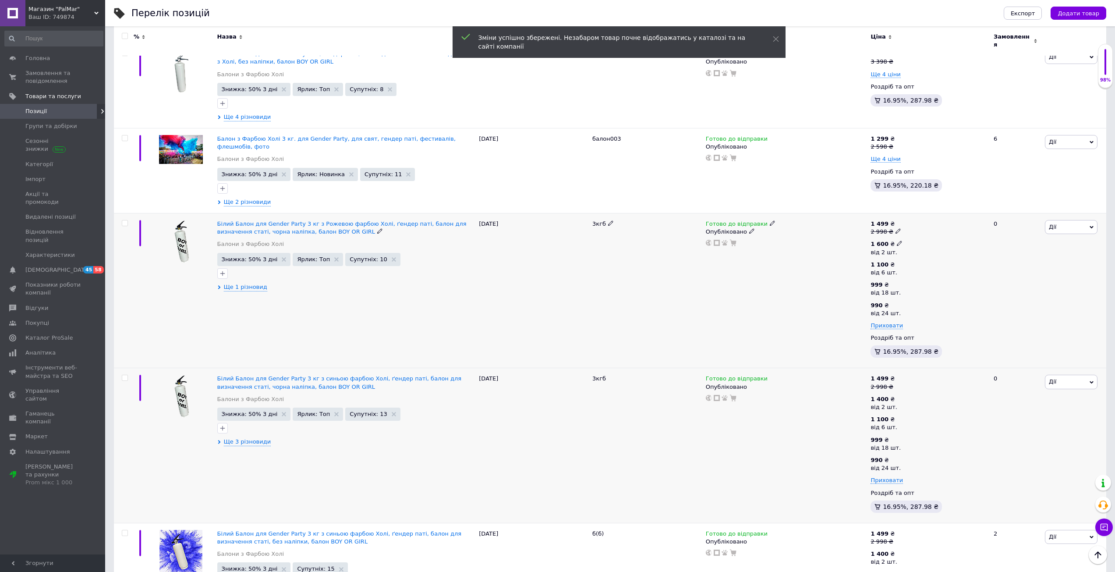
click at [702, 241] on icon at bounding box center [899, 243] width 5 height 5
click at [702, 216] on input "1600" at bounding box center [949, 225] width 84 height 18
type input "1400"
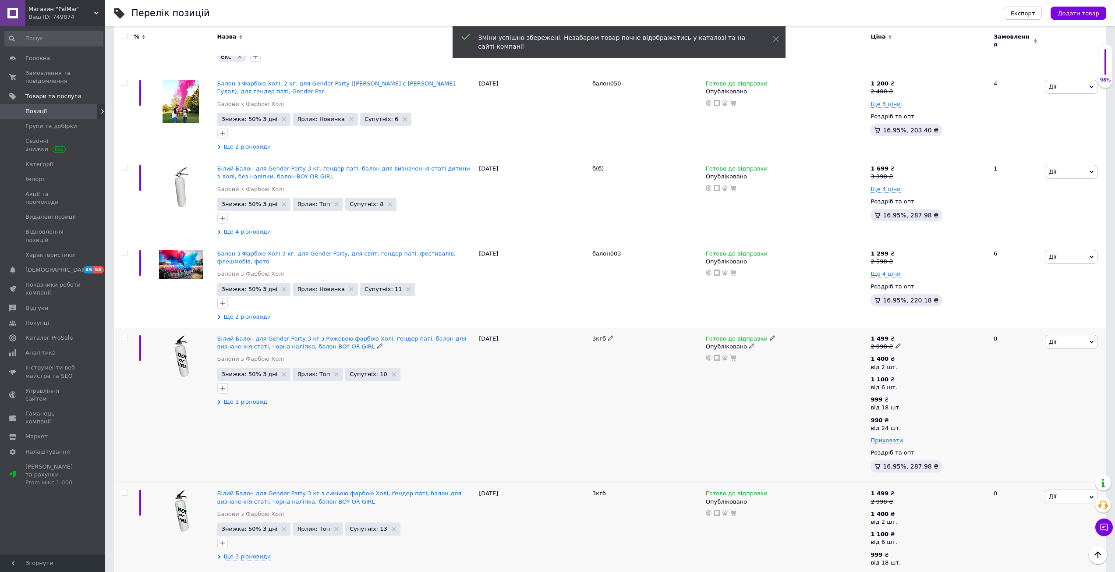
scroll to position [482, 0]
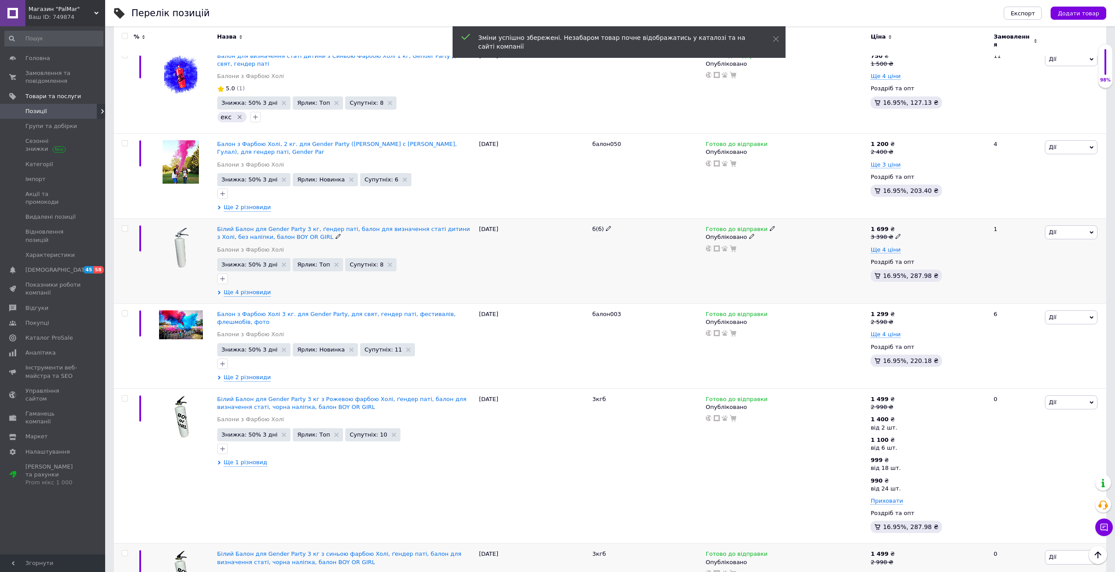
click at [702, 233] on icon at bounding box center [897, 235] width 5 height 5
click at [702, 214] on input "3398" at bounding box center [938, 223] width 67 height 18
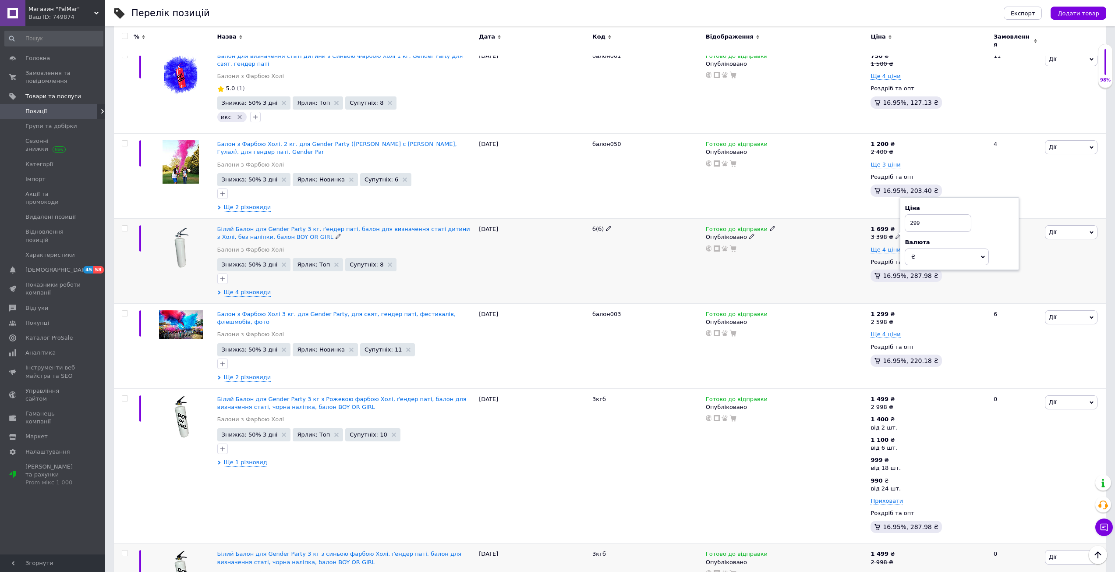
type input "2998"
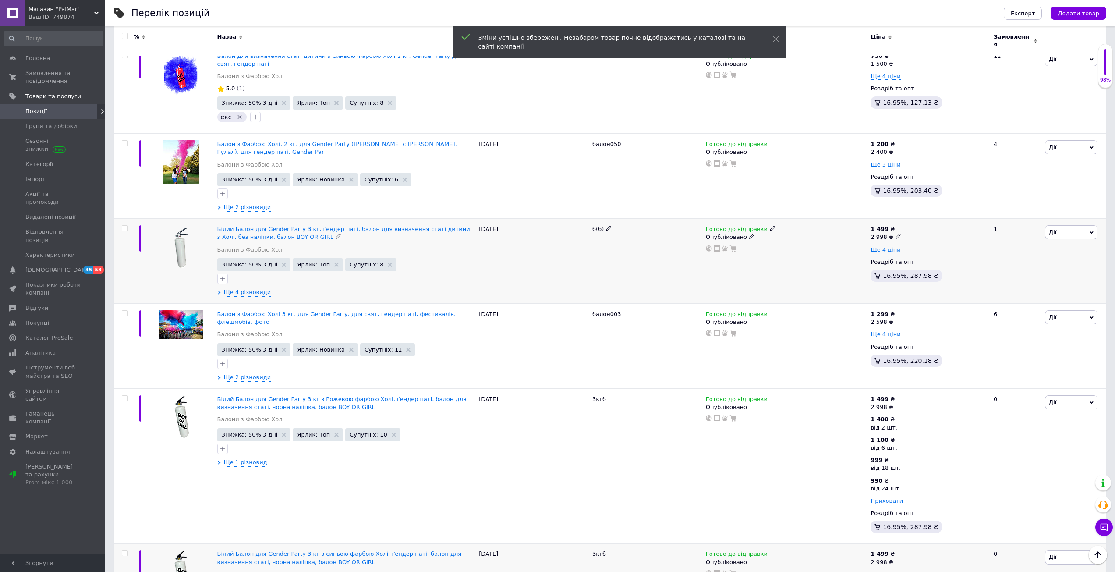
click at [702, 246] on span "Ще 4 ціни" at bounding box center [885, 249] width 30 height 7
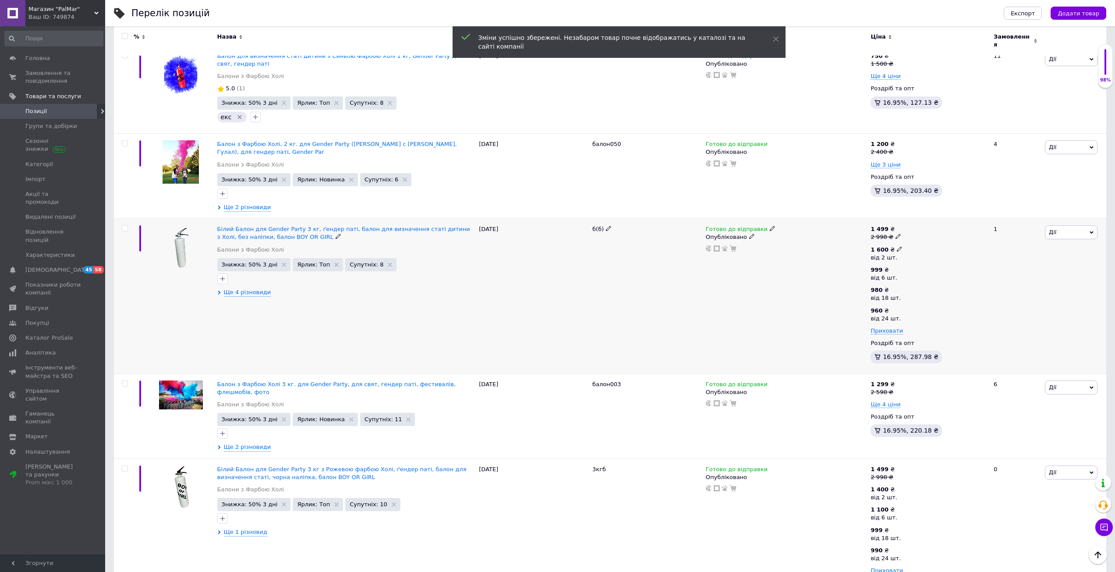
click at [702, 246] on icon at bounding box center [899, 248] width 5 height 5
click at [702, 221] on input "1600" at bounding box center [949, 230] width 84 height 18
type input "1400"
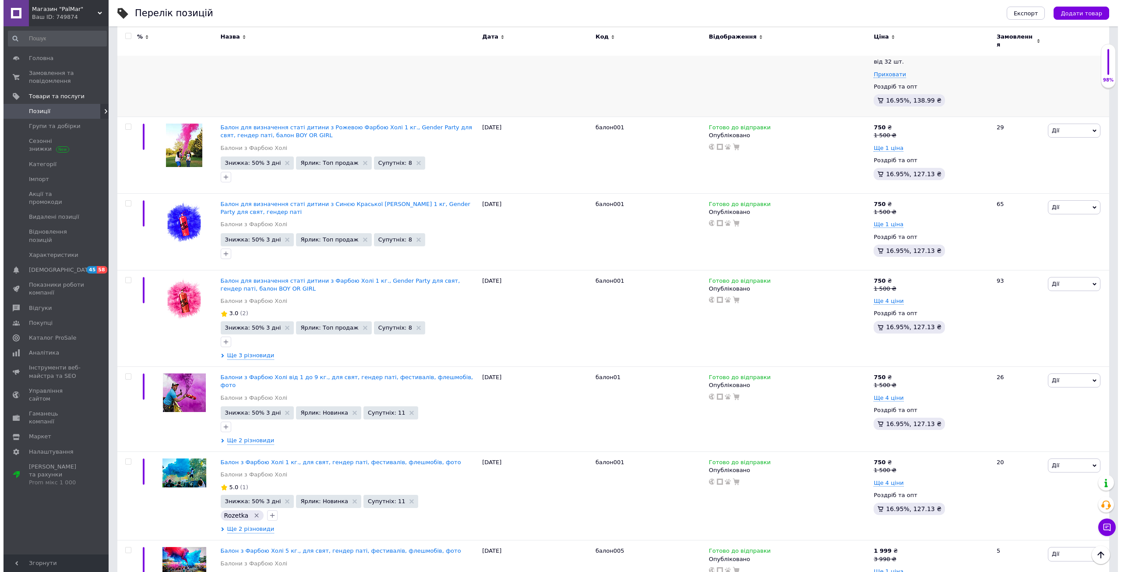
scroll to position [0, 0]
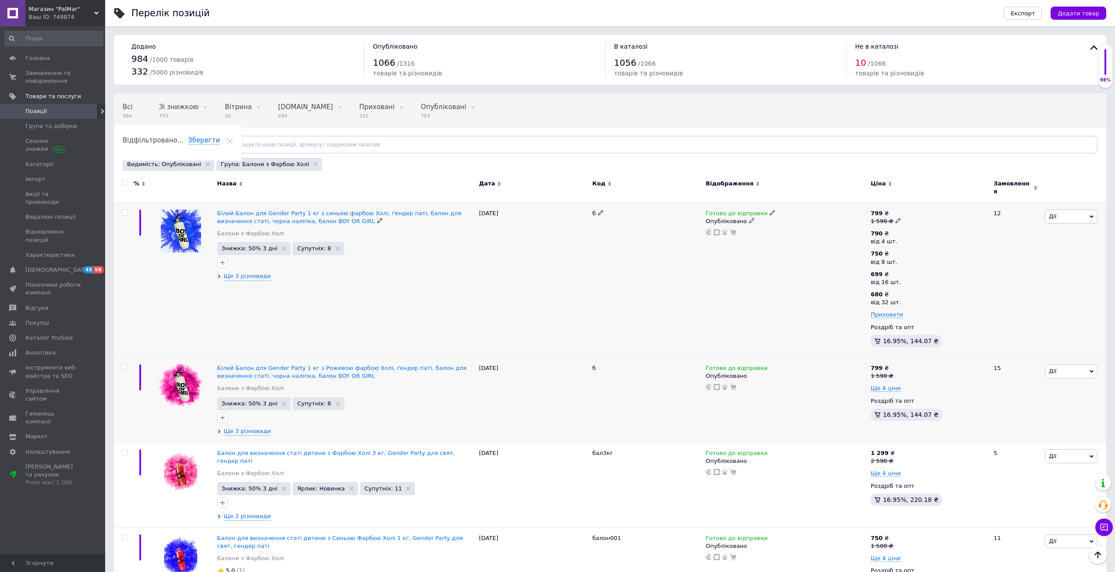
drag, startPoint x: 962, startPoint y: 391, endPoint x: 978, endPoint y: 248, distance: 143.6
click at [40, 75] on span "Замовлення та повідомлення" at bounding box center [53, 77] width 56 height 16
